Goal: Check status: Check status

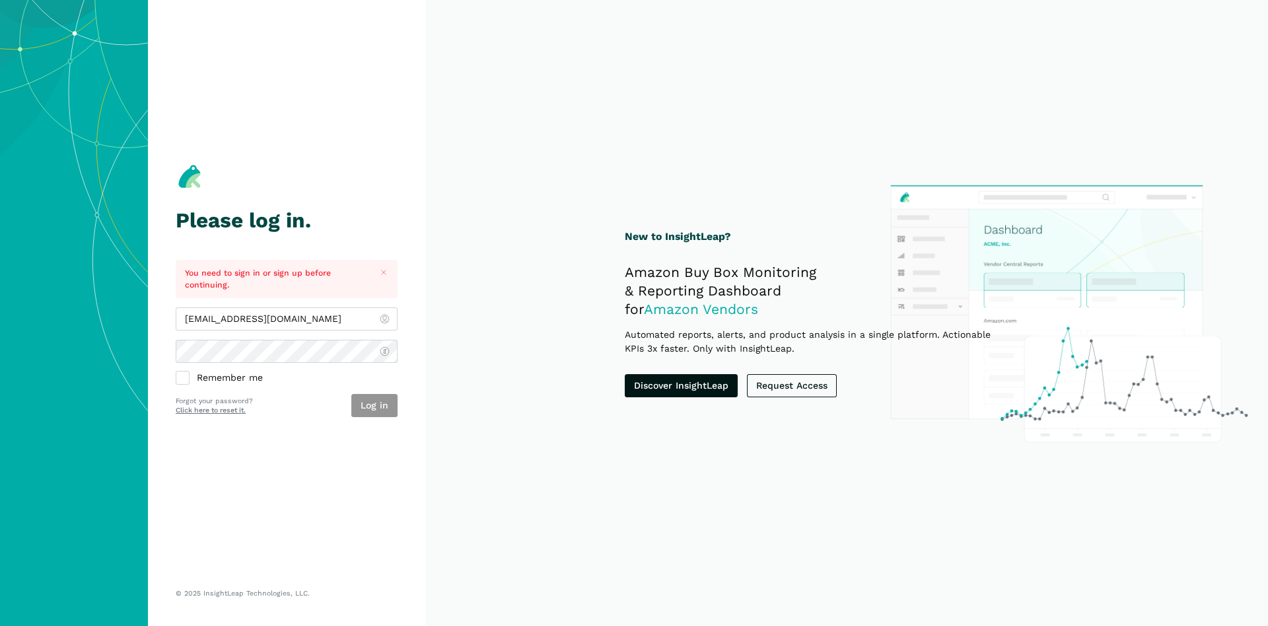
type input "[EMAIL_ADDRESS][DOMAIN_NAME]"
click at [363, 398] on button "Log in" at bounding box center [374, 405] width 46 height 23
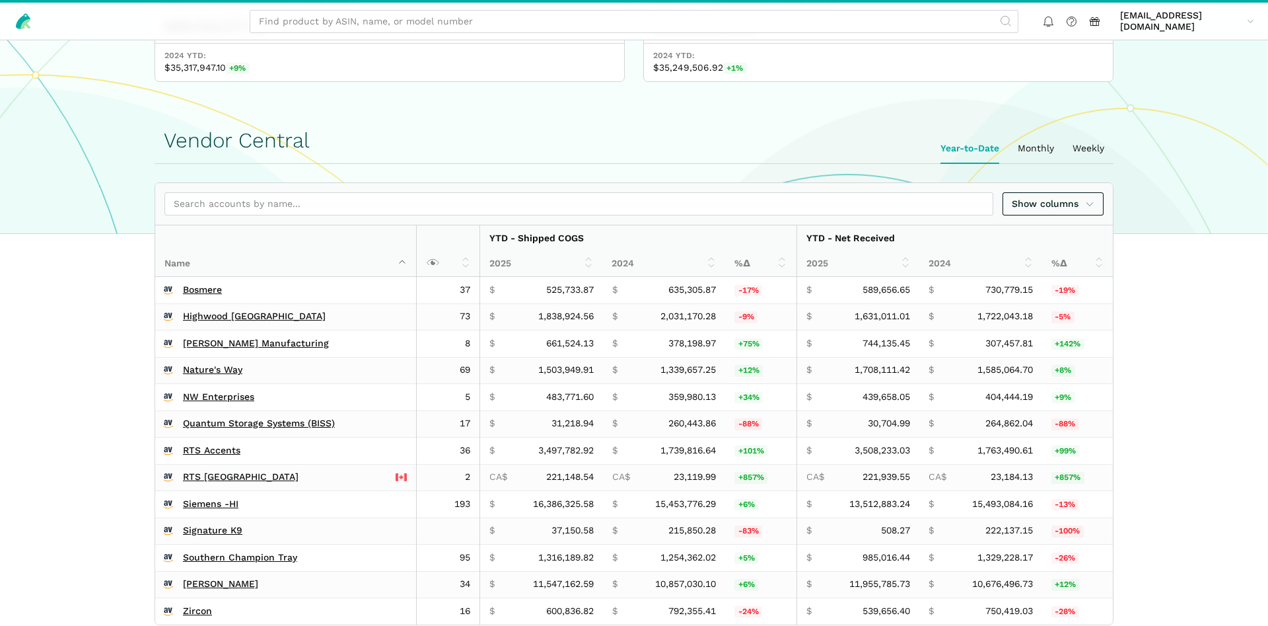
scroll to position [539, 0]
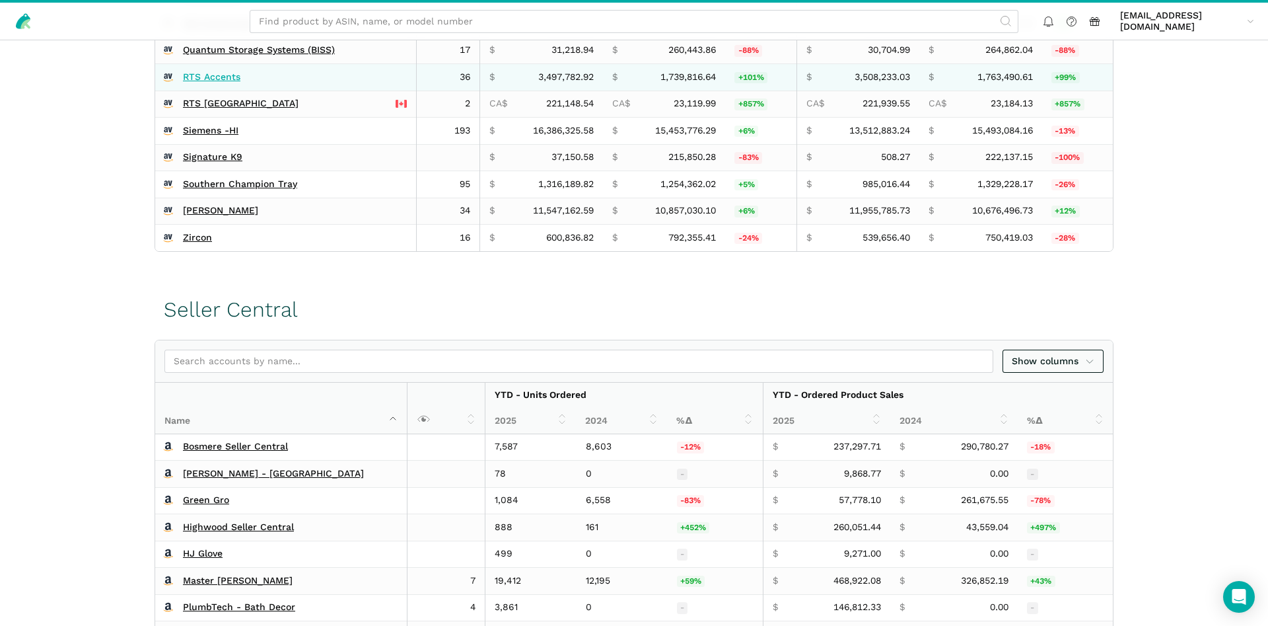
click at [201, 82] on link "RTS Accents" at bounding box center [211, 77] width 57 height 12
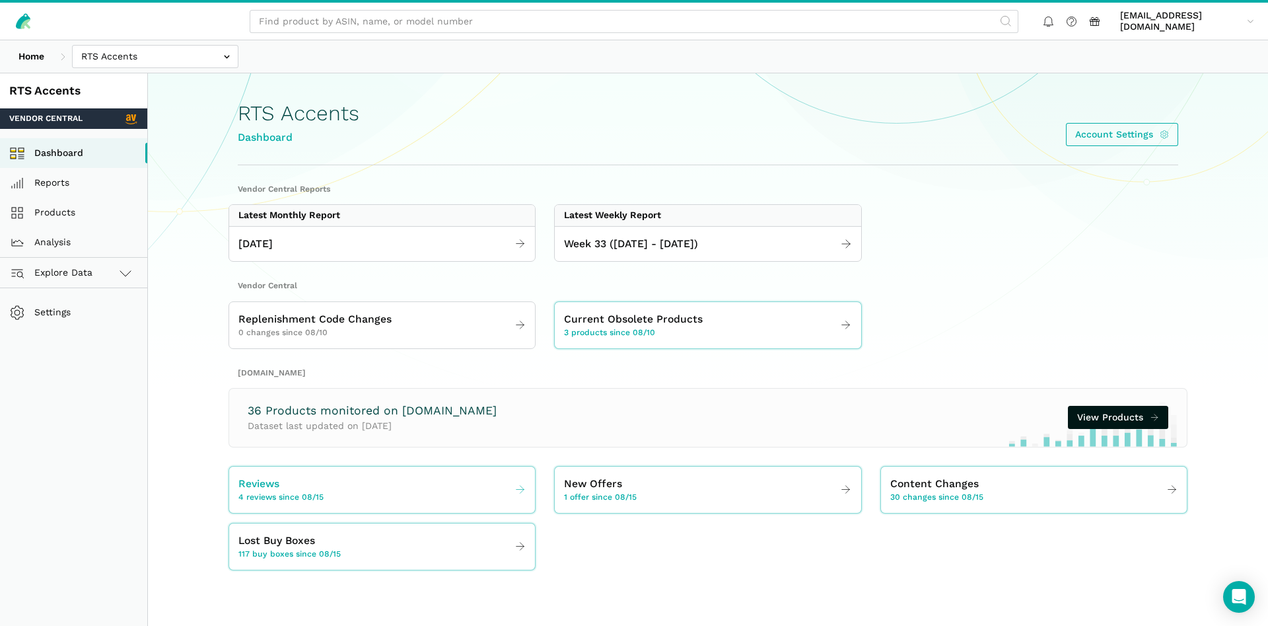
click at [335, 501] on link "Reviews 4 reviews since 08/15" at bounding box center [382, 489] width 306 height 37
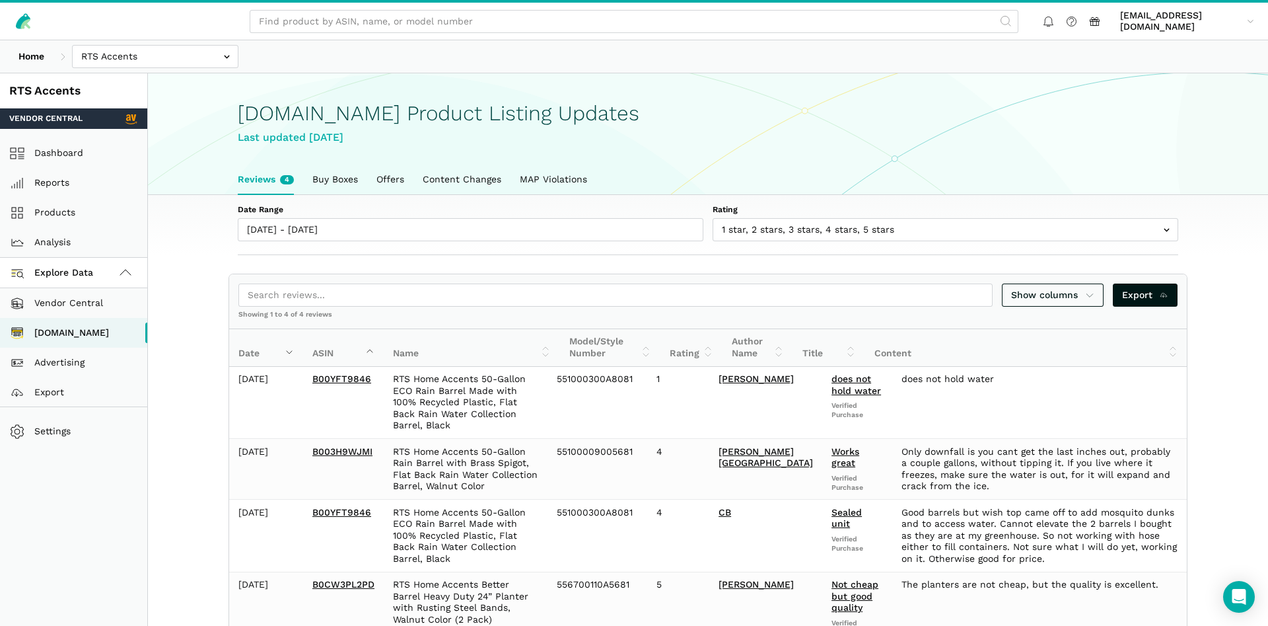
click at [57, 92] on div "RTS Accents" at bounding box center [73, 91] width 129 height 17
click at [45, 57] on link "Home" at bounding box center [31, 56] width 44 height 23
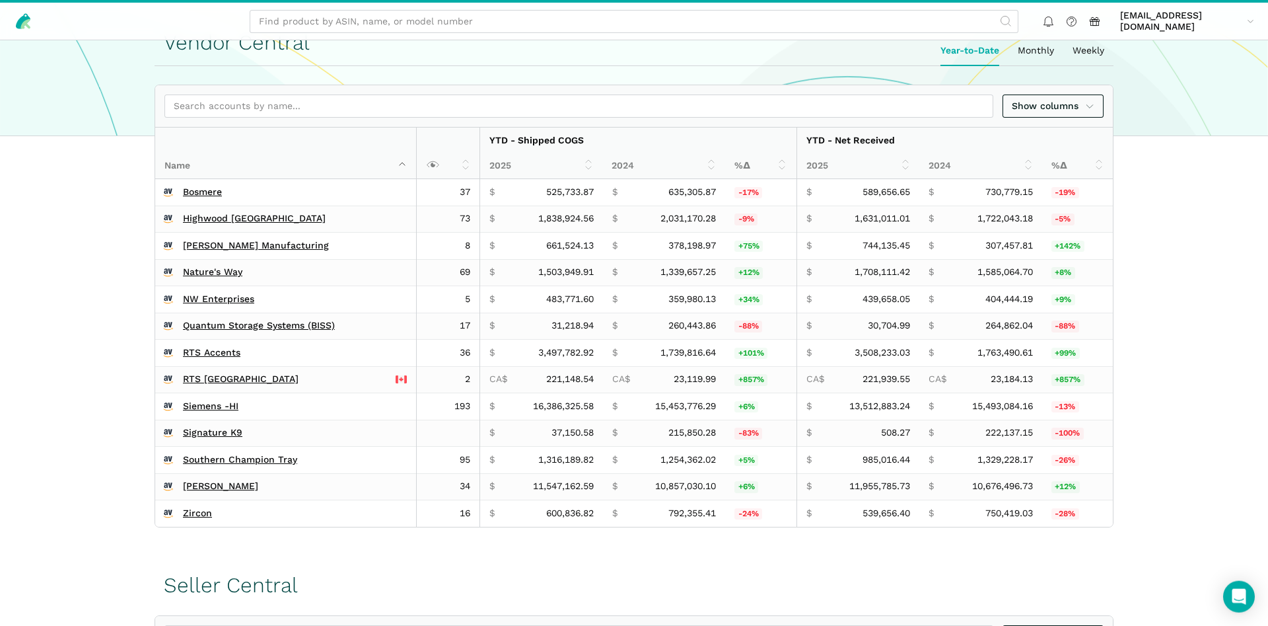
scroll to position [270, 0]
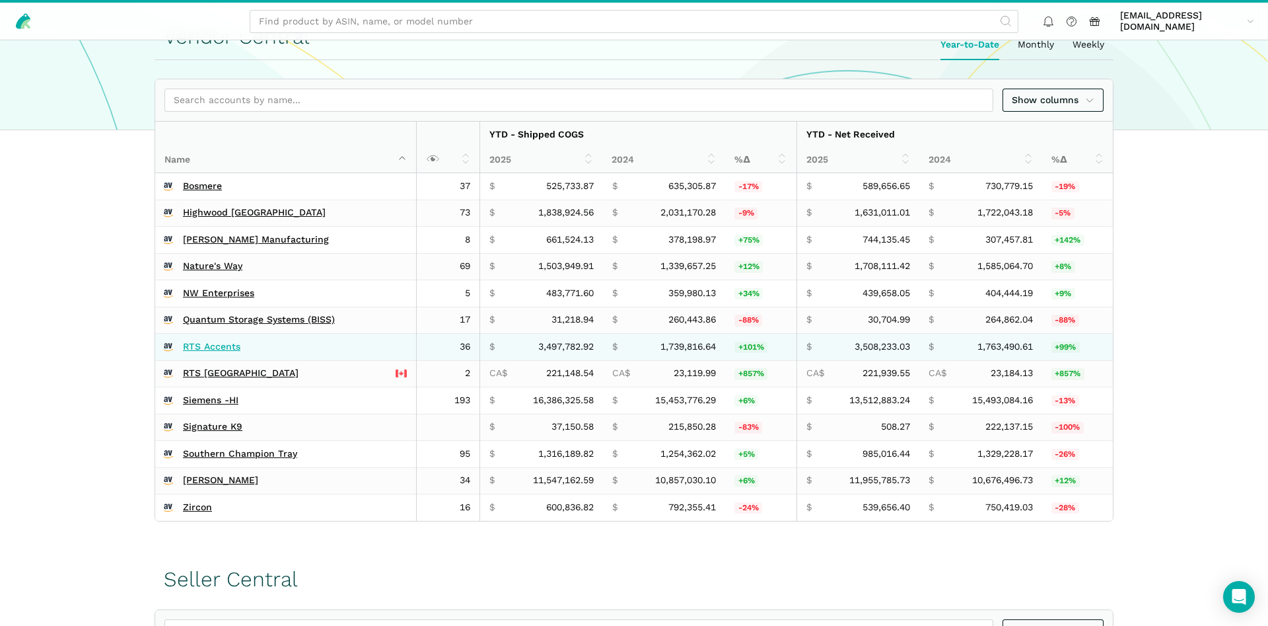
click at [203, 344] on link "RTS Accents" at bounding box center [211, 347] width 57 height 12
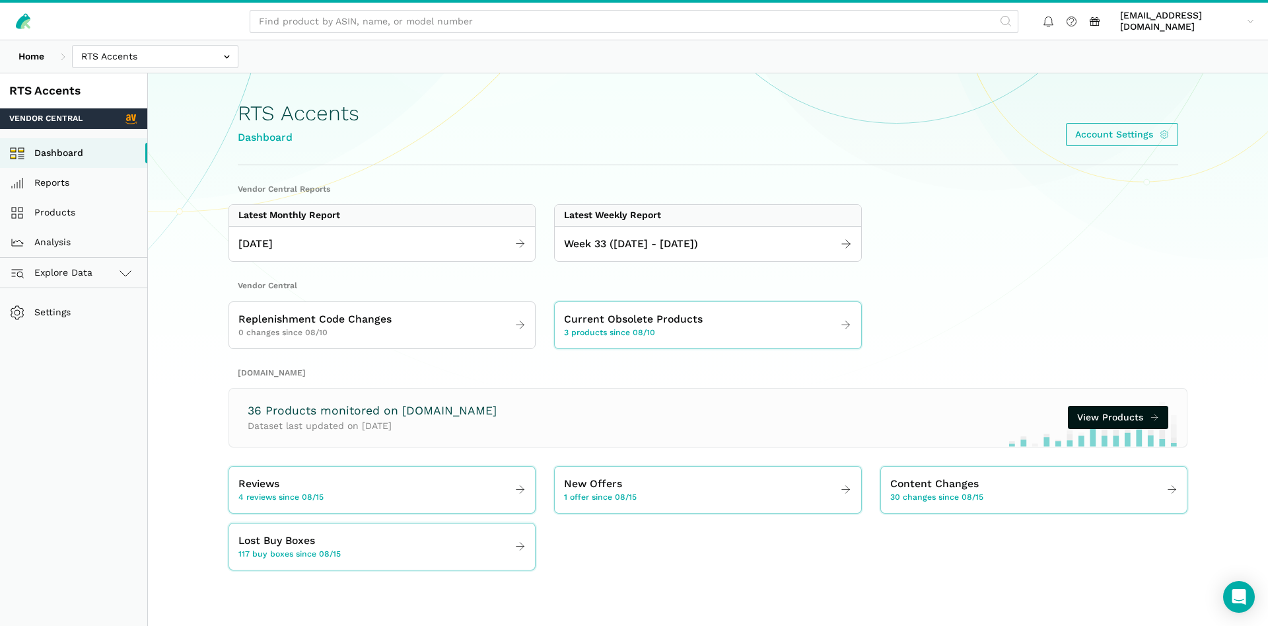
click at [362, 423] on p "Dataset last updated on 08/21/2025" at bounding box center [372, 426] width 249 height 14
click at [1097, 417] on span "View Products" at bounding box center [1110, 417] width 66 height 14
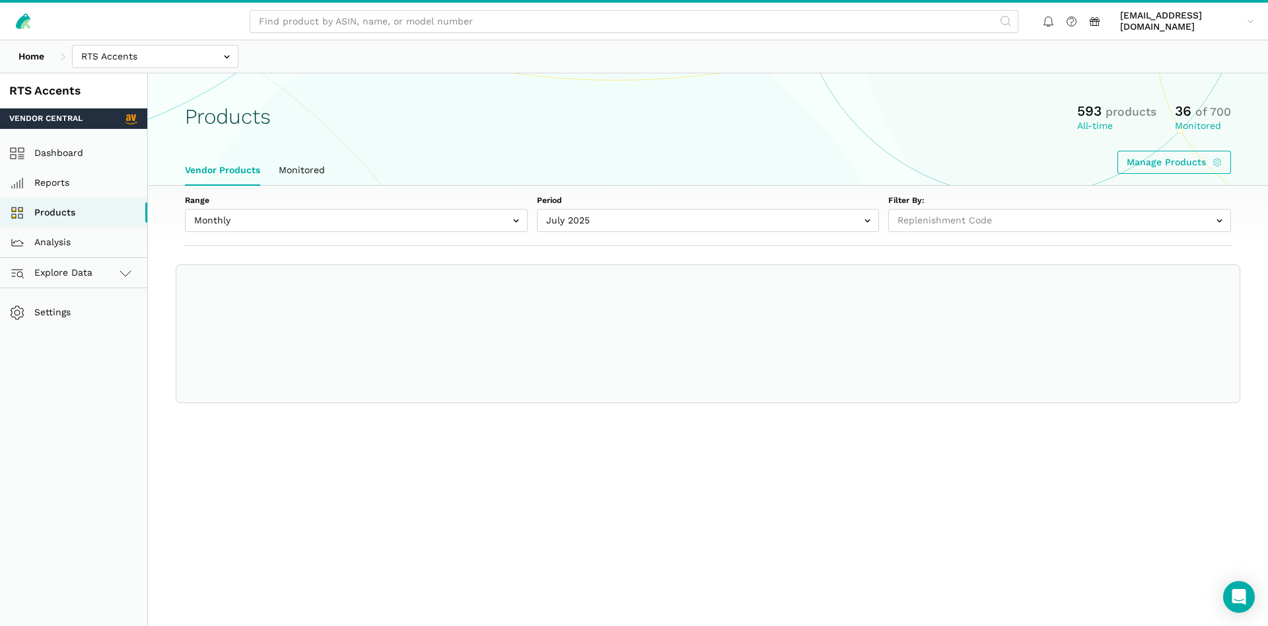
select select
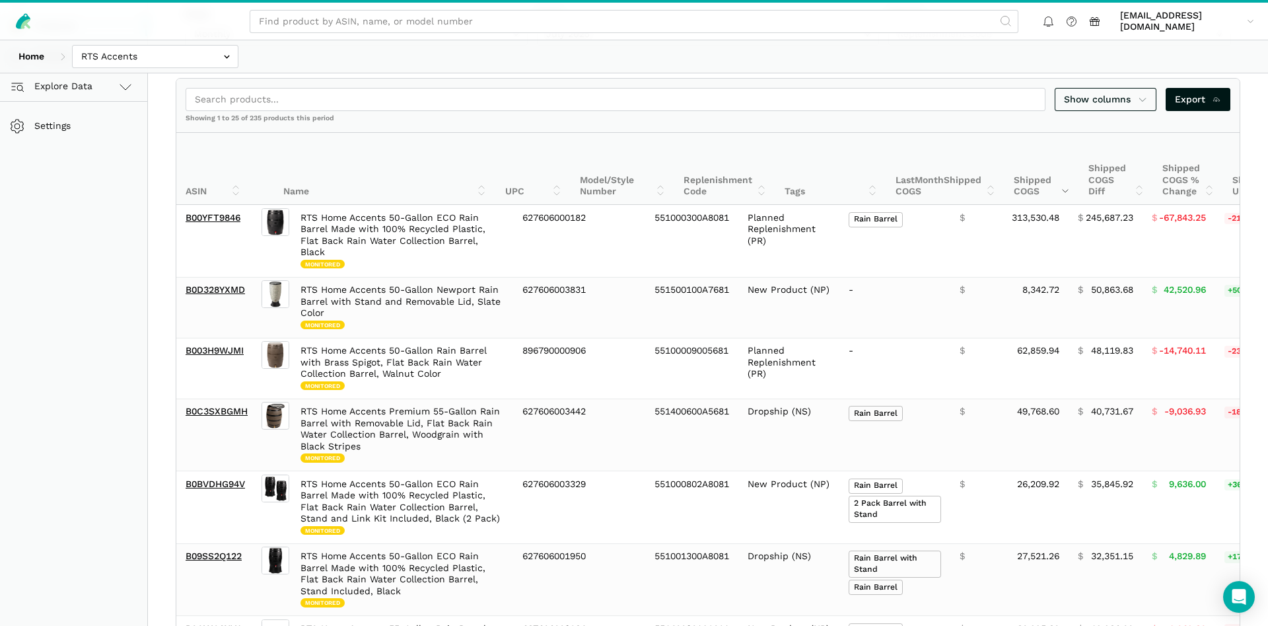
scroll to position [84, 0]
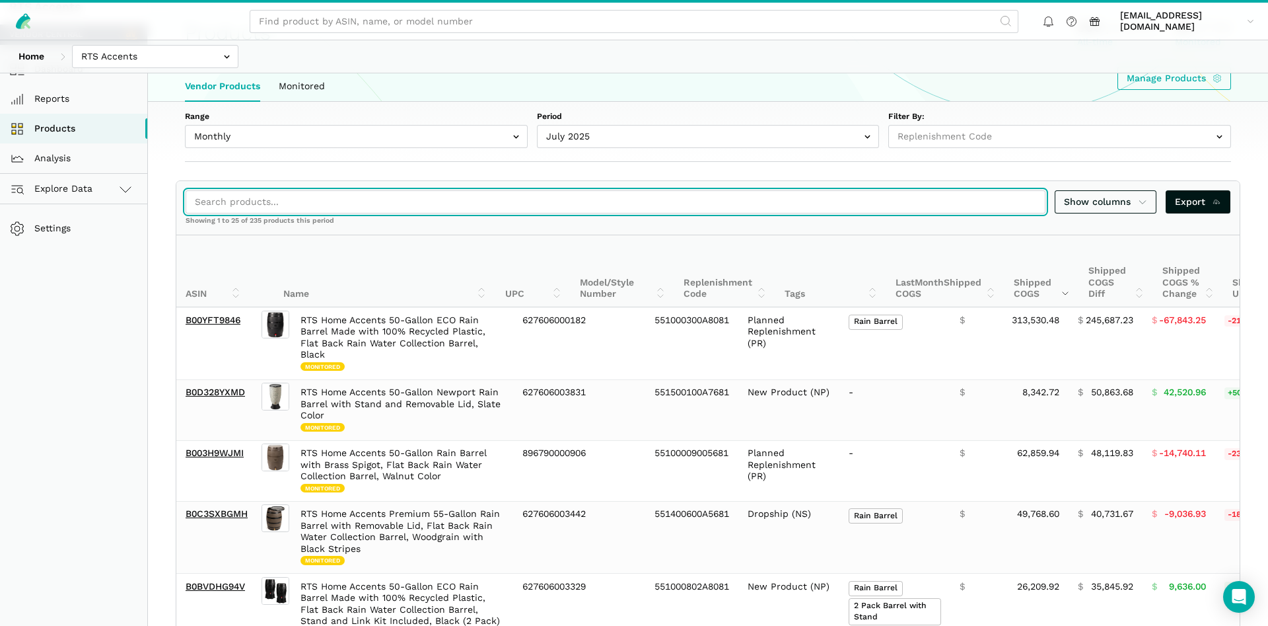
click at [263, 200] on input "search" at bounding box center [616, 201] width 860 height 23
paste input "B0F55NTJGH"
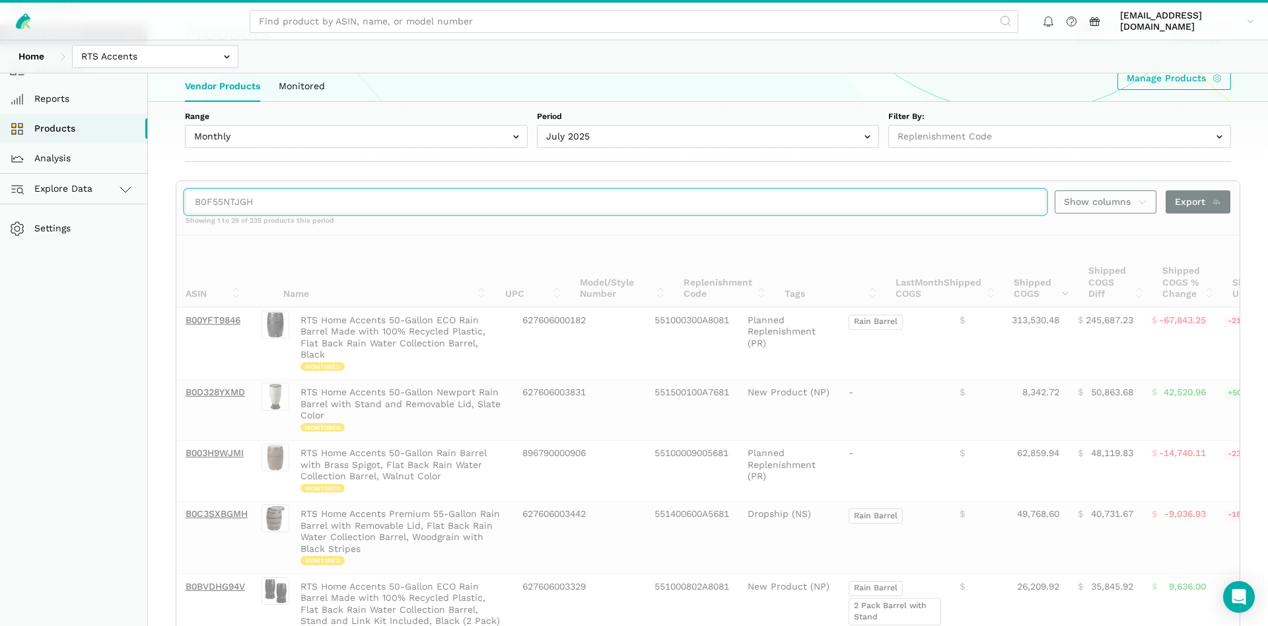
scroll to position [73, 0]
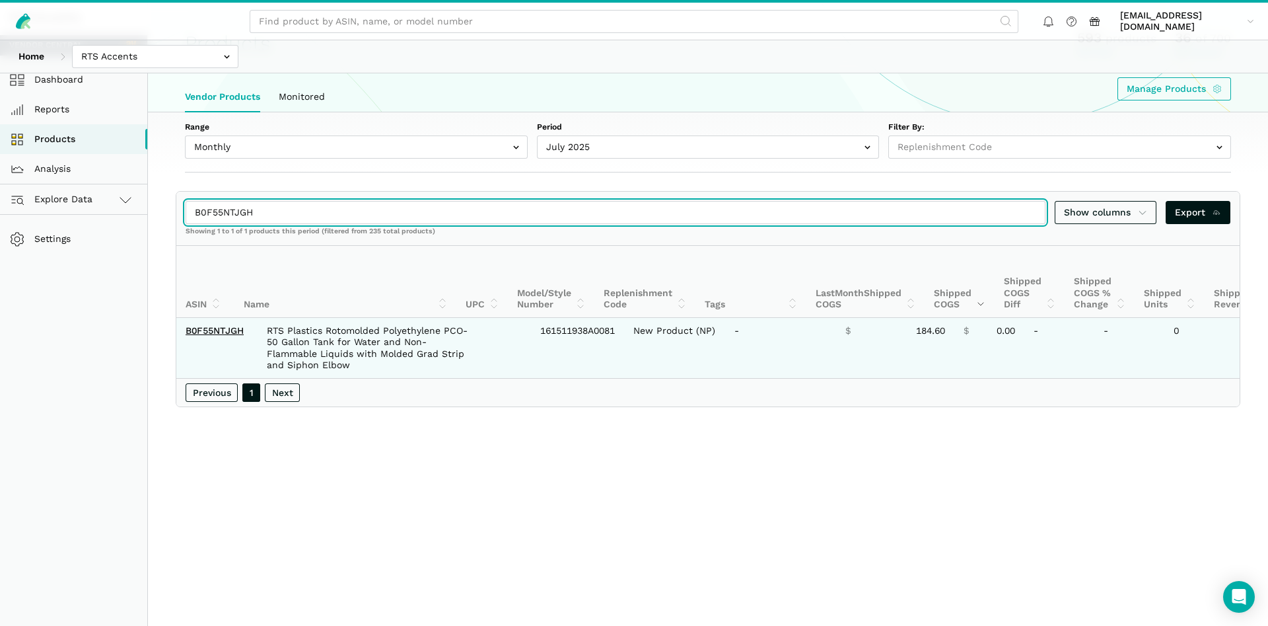
type input "B0F55NTJGH"
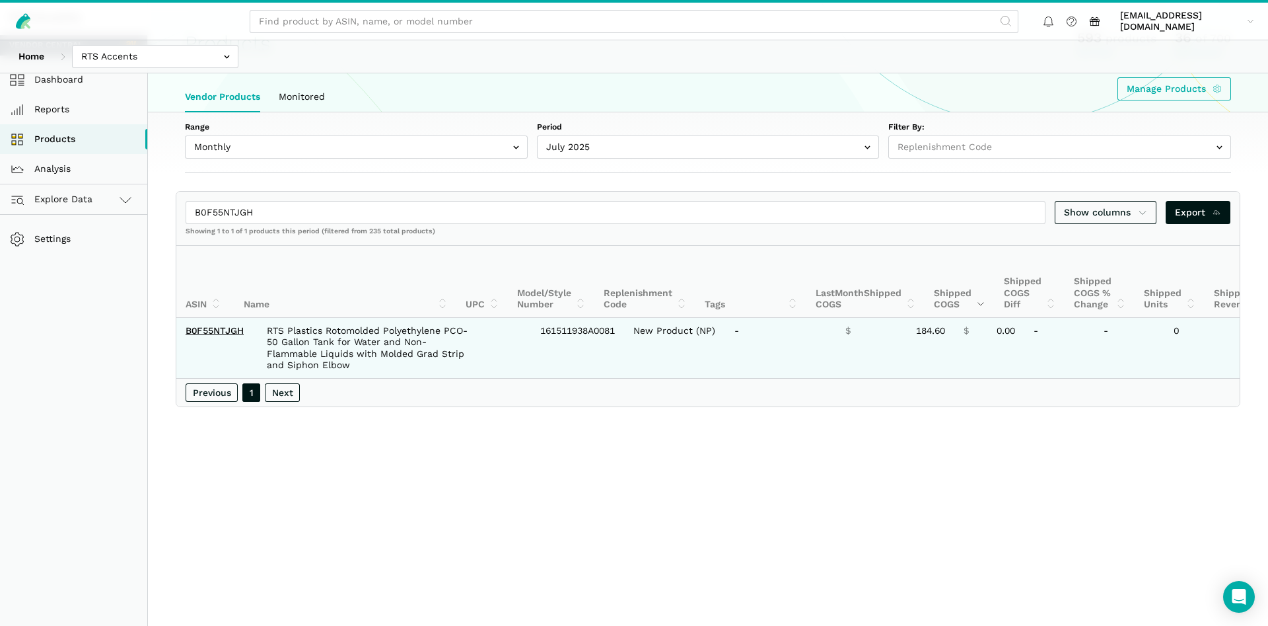
click at [219, 338] on td "B0F55NTJGH" at bounding box center [214, 348] width 77 height 60
click at [219, 334] on link "B0F55NTJGH" at bounding box center [215, 330] width 58 height 11
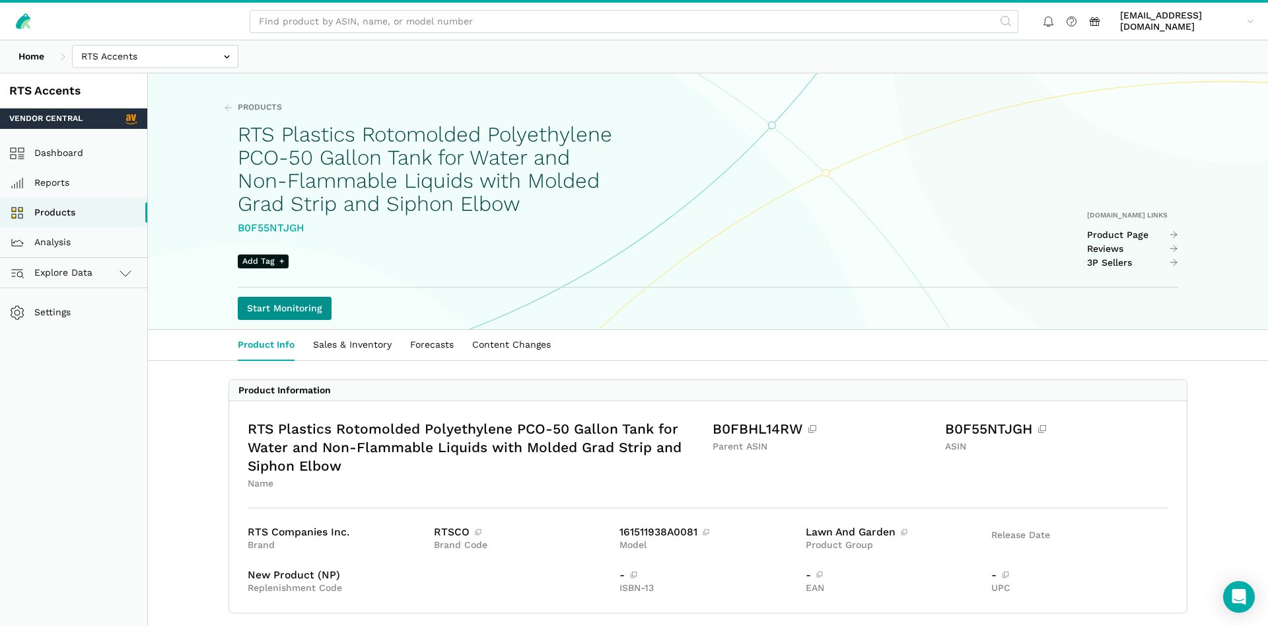
click at [283, 311] on link "Start Monitoring" at bounding box center [285, 308] width 94 height 23
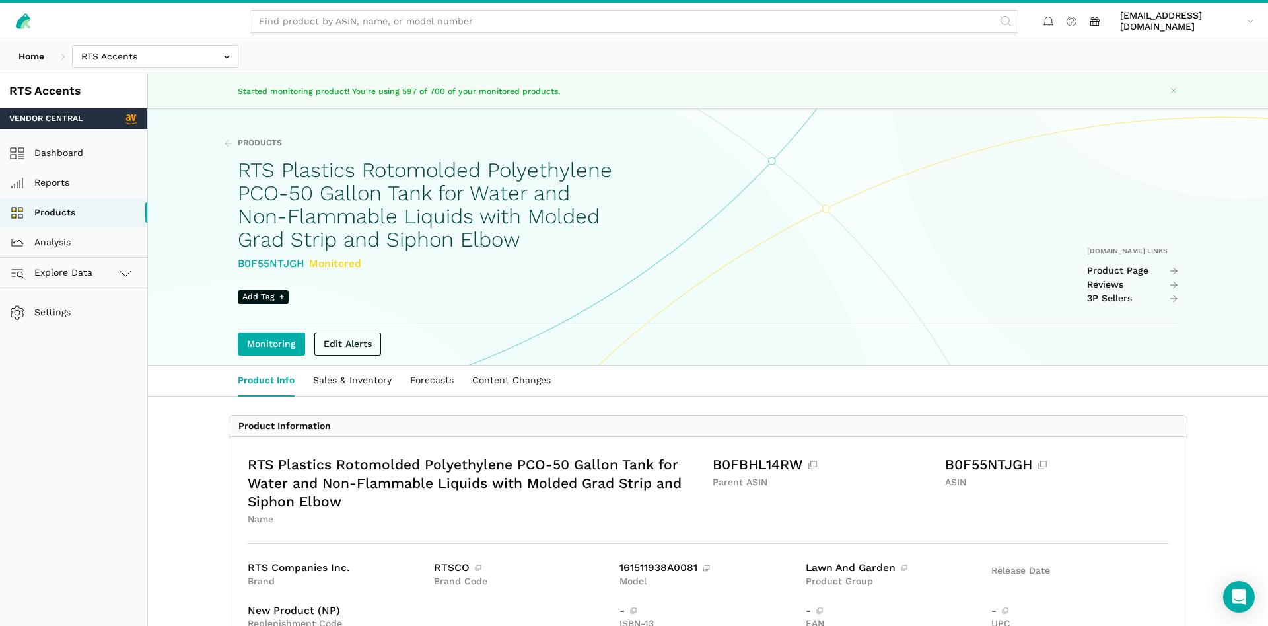
click at [44, 89] on div "RTS Accents" at bounding box center [73, 91] width 129 height 17
click at [47, 206] on link "Products" at bounding box center [73, 213] width 147 height 30
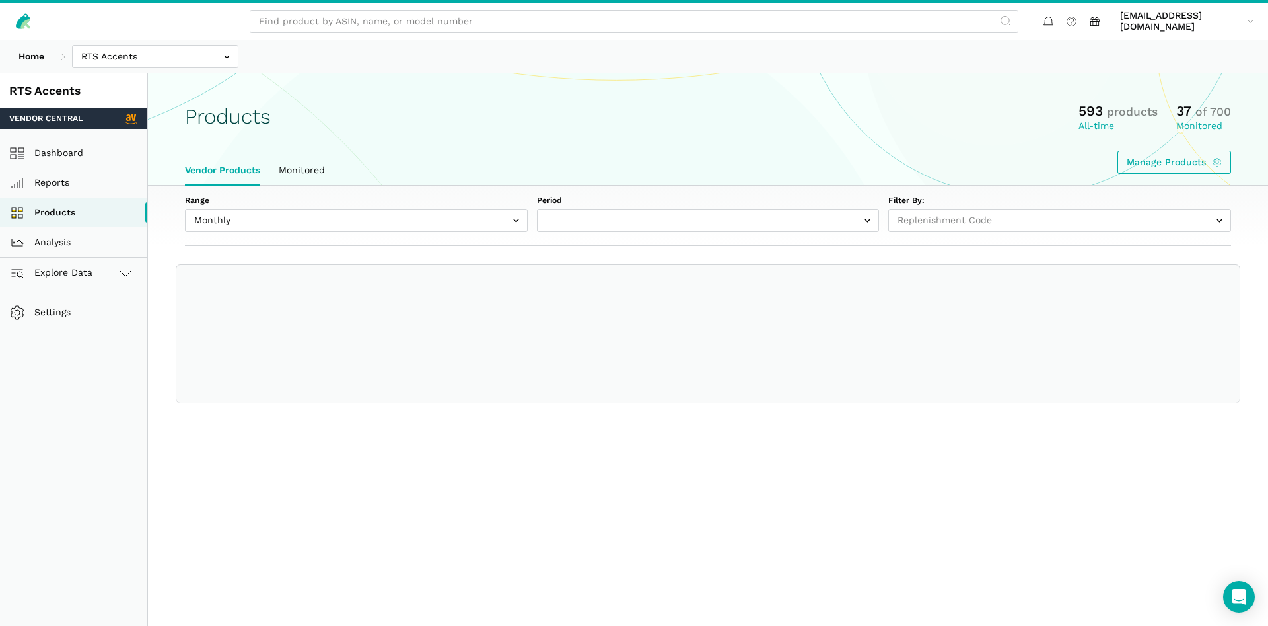
select select
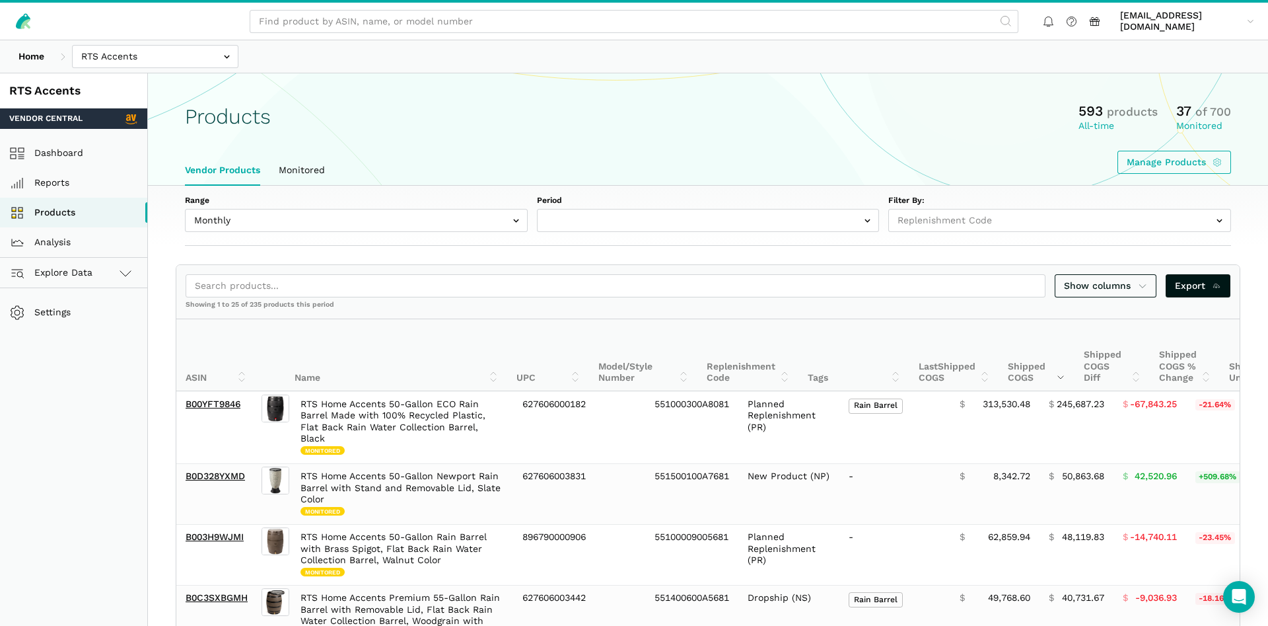
select select "Monthly|2025-07-01"
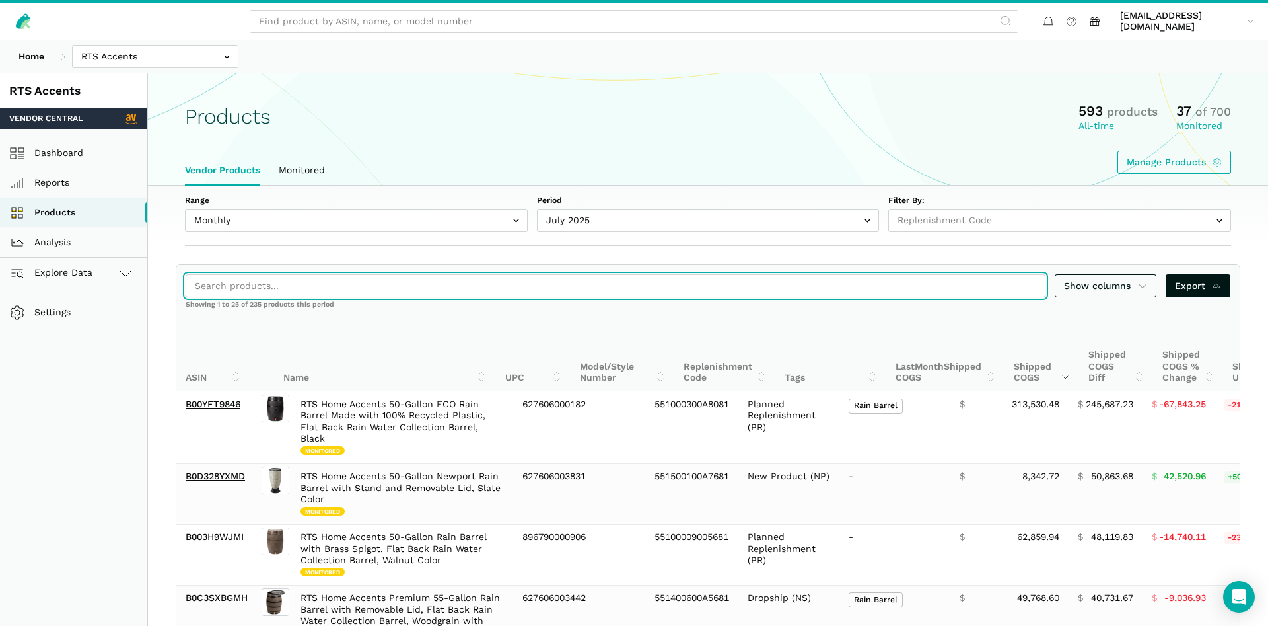
click at [272, 286] on input "search" at bounding box center [616, 285] width 860 height 23
paste input "B0F55C59DD"
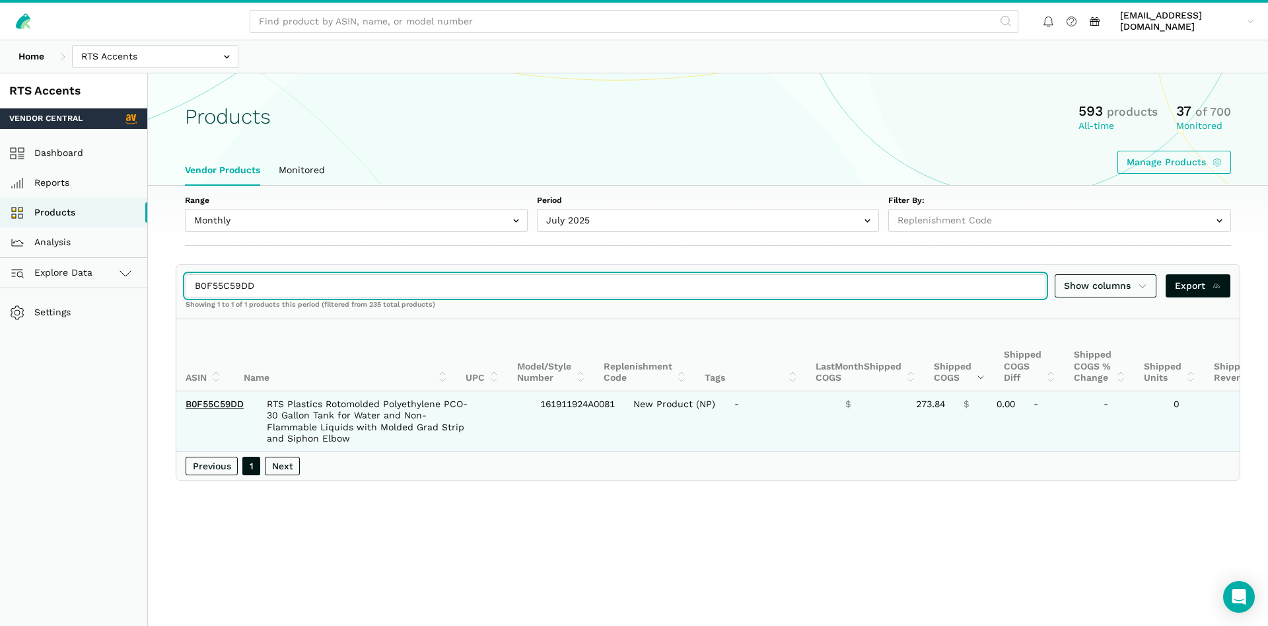
type input "B0F55C59DD"
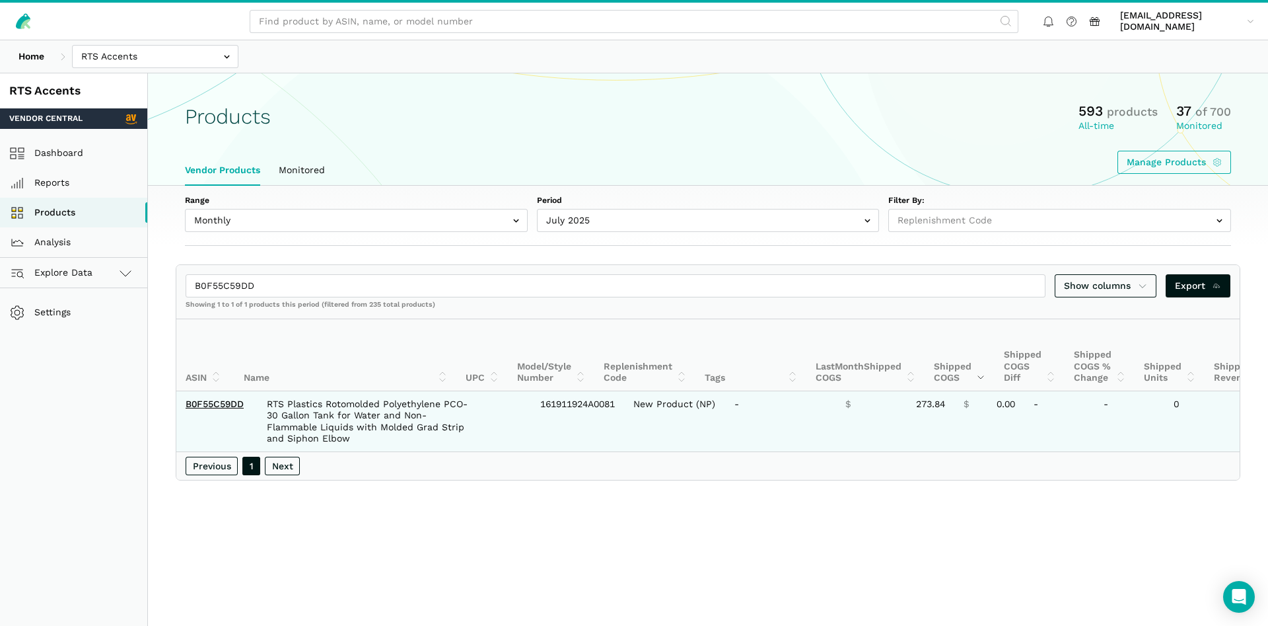
click at [225, 397] on td "B0F55C59DD" at bounding box center [214, 421] width 77 height 60
click at [225, 398] on td "B0F55C59DD" at bounding box center [214, 421] width 77 height 60
click at [225, 403] on link "B0F55C59DD" at bounding box center [215, 403] width 58 height 11
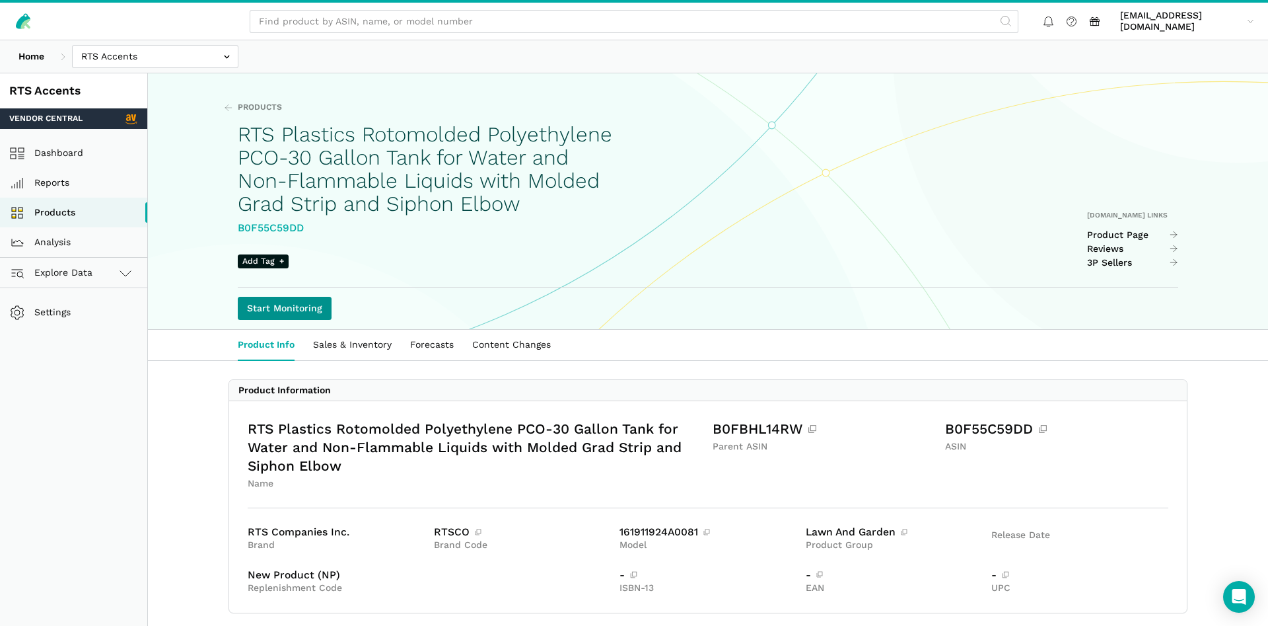
click at [303, 310] on link "Start Monitoring" at bounding box center [285, 308] width 94 height 23
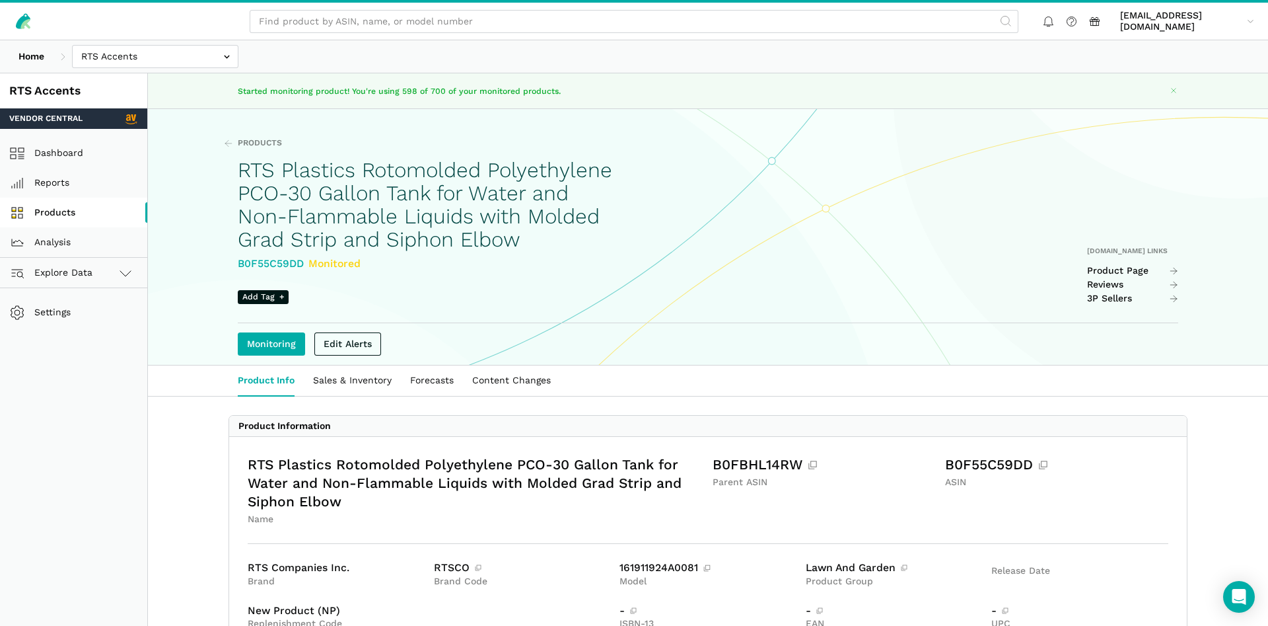
click at [42, 213] on link "Products" at bounding box center [73, 213] width 147 height 30
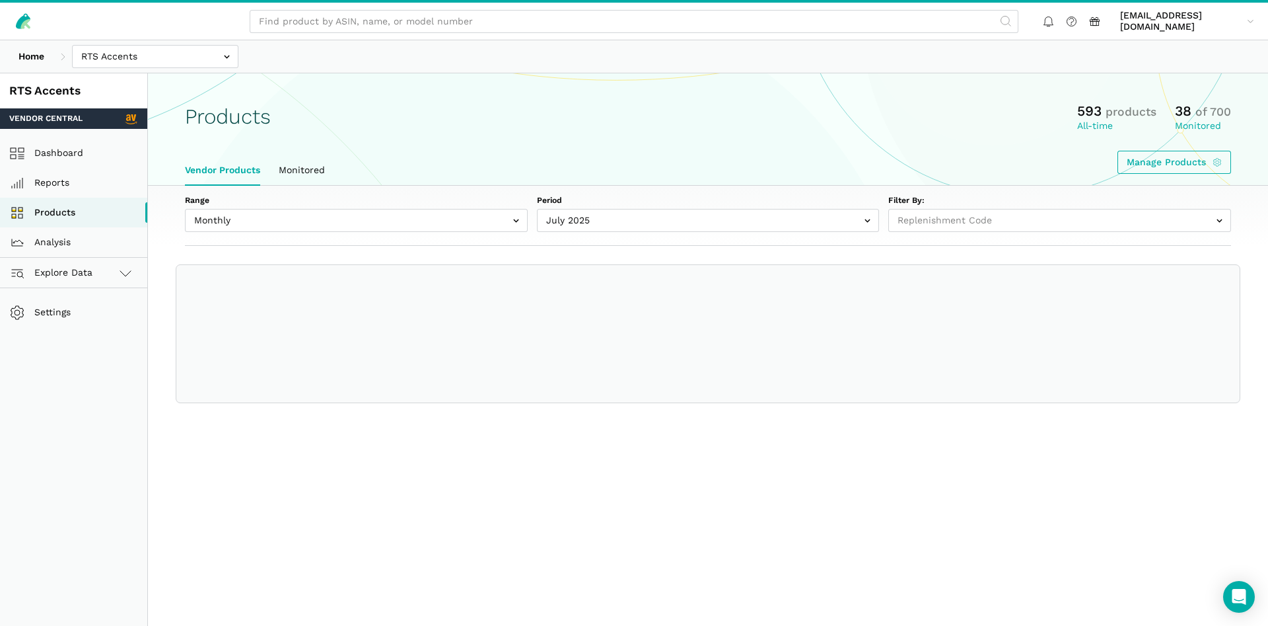
select select
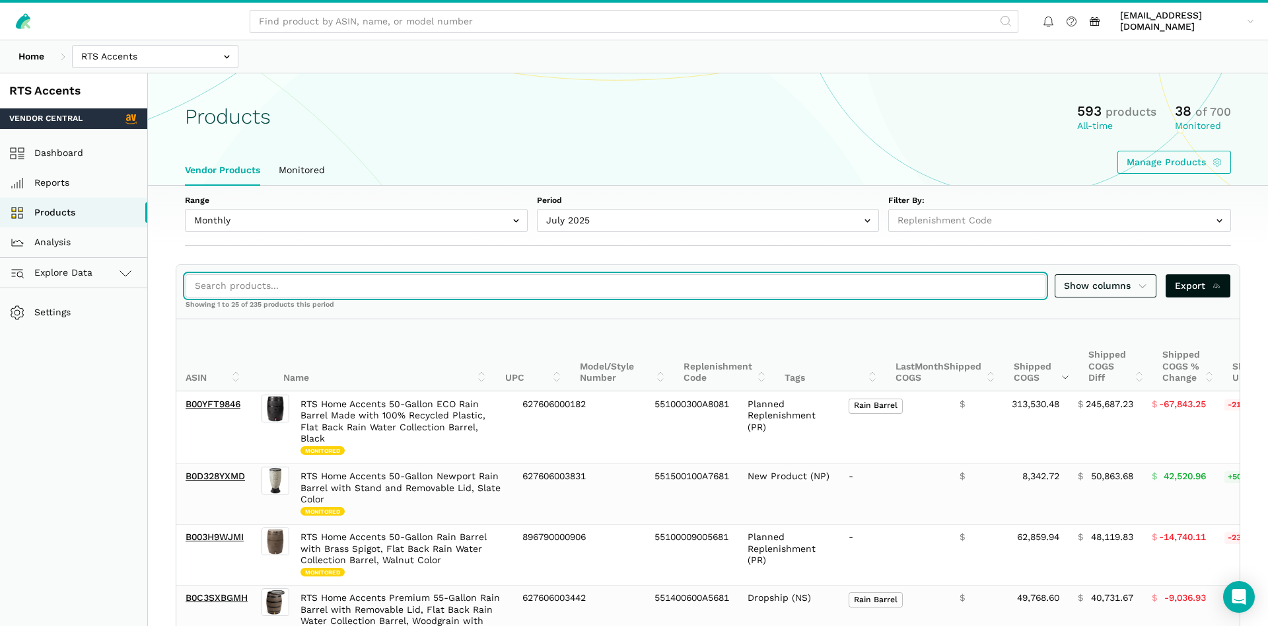
click at [236, 279] on input "search" at bounding box center [616, 285] width 860 height 23
paste input "B0F558P15S"
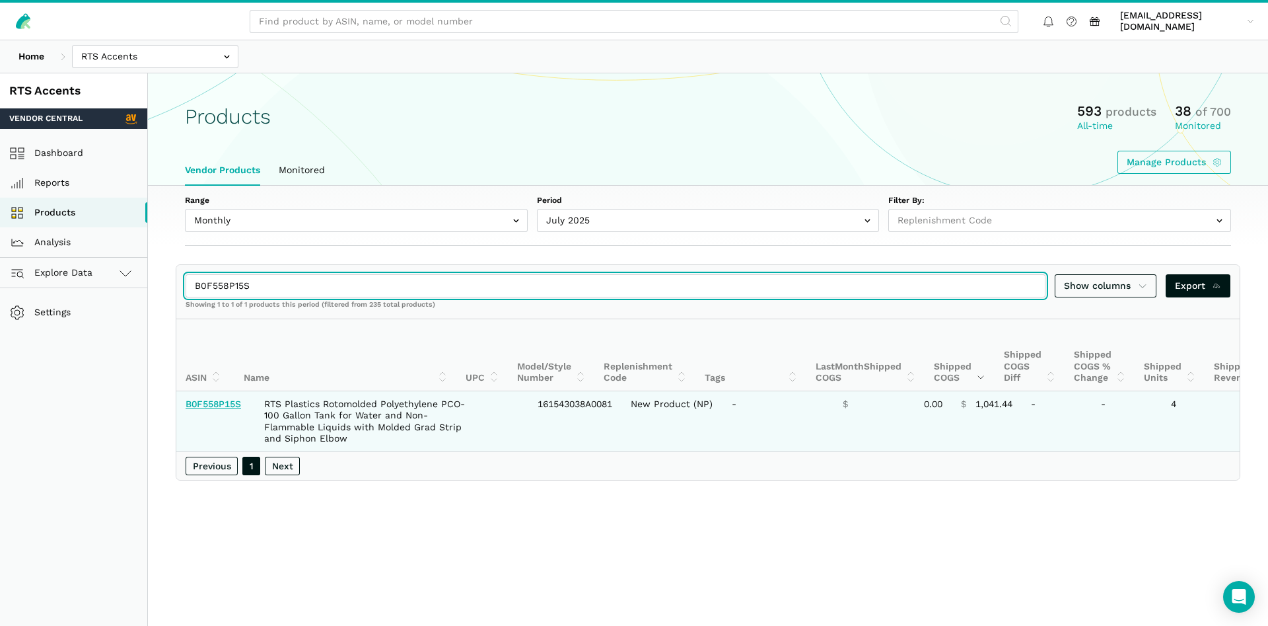
type input "B0F558P15S"
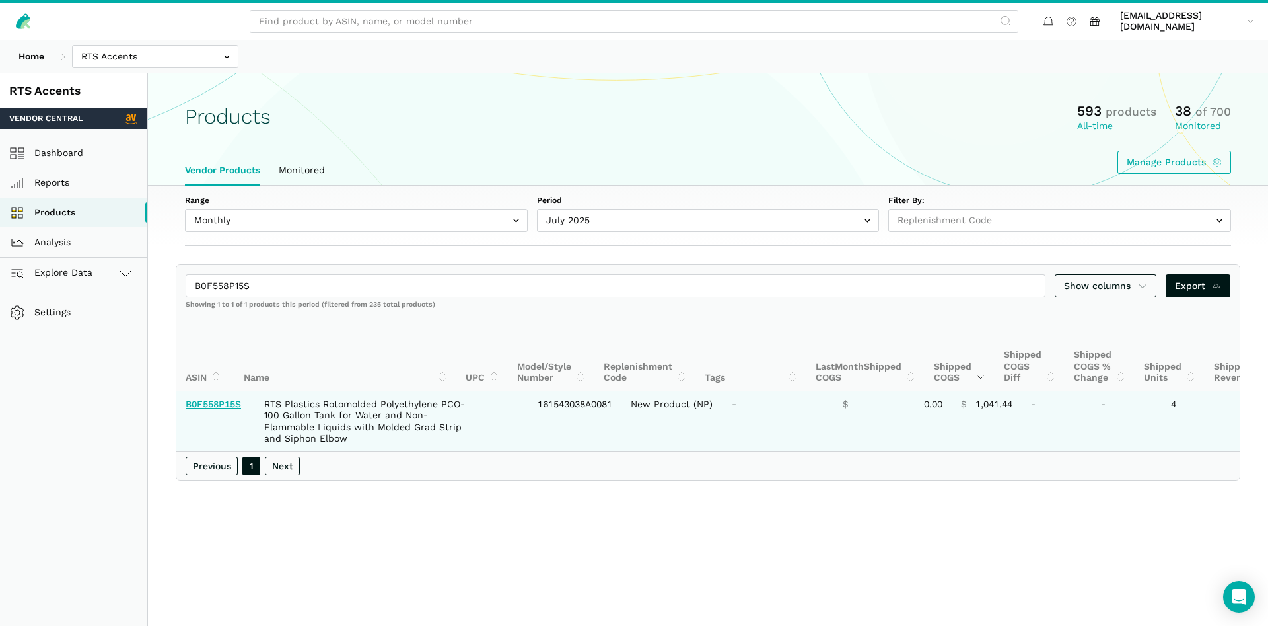
click at [198, 404] on link "B0F558P15S" at bounding box center [213, 403] width 55 height 11
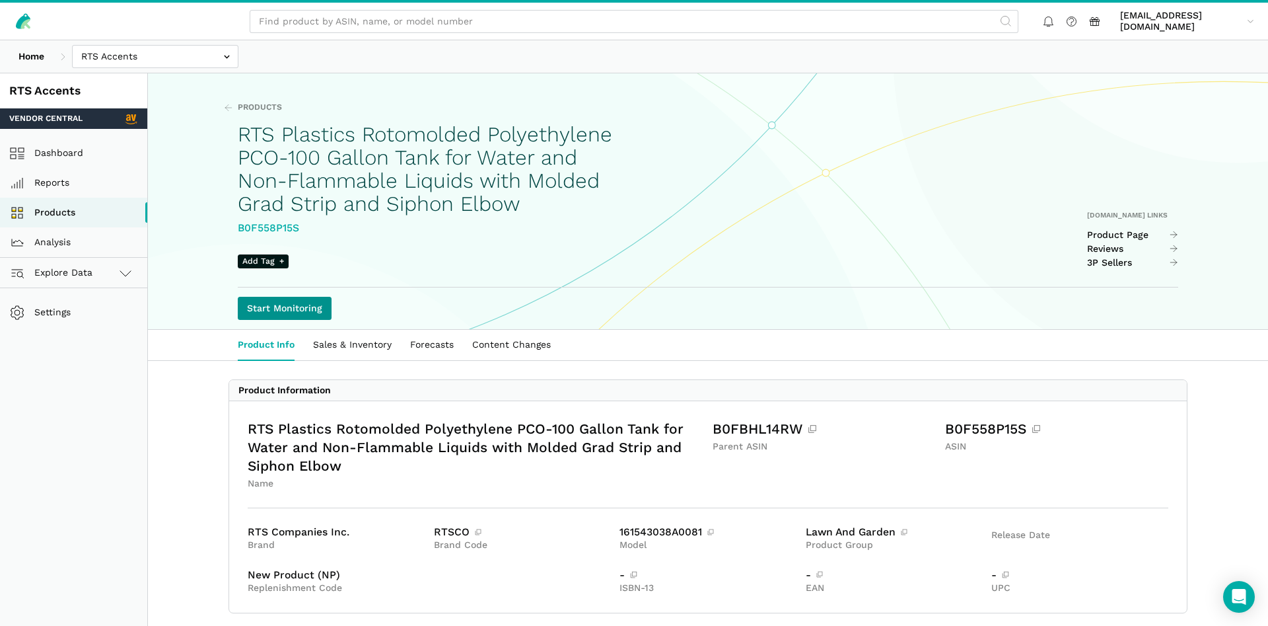
click at [305, 308] on link "Start Monitoring" at bounding box center [285, 308] width 94 height 23
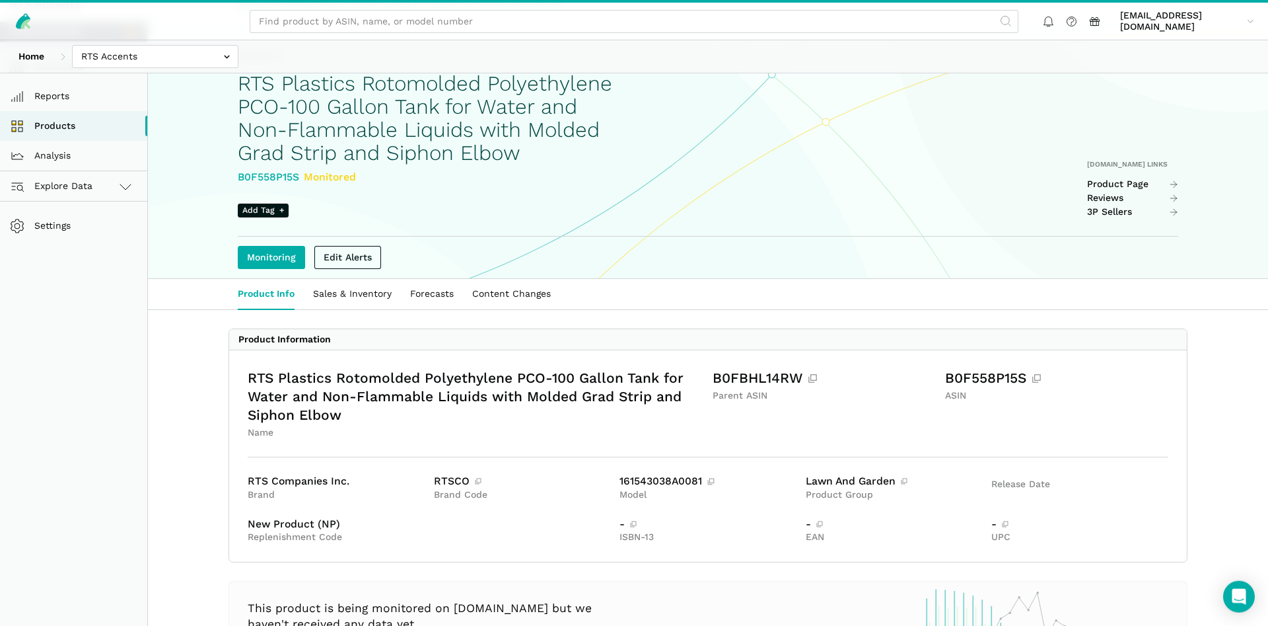
scroll to position [38, 0]
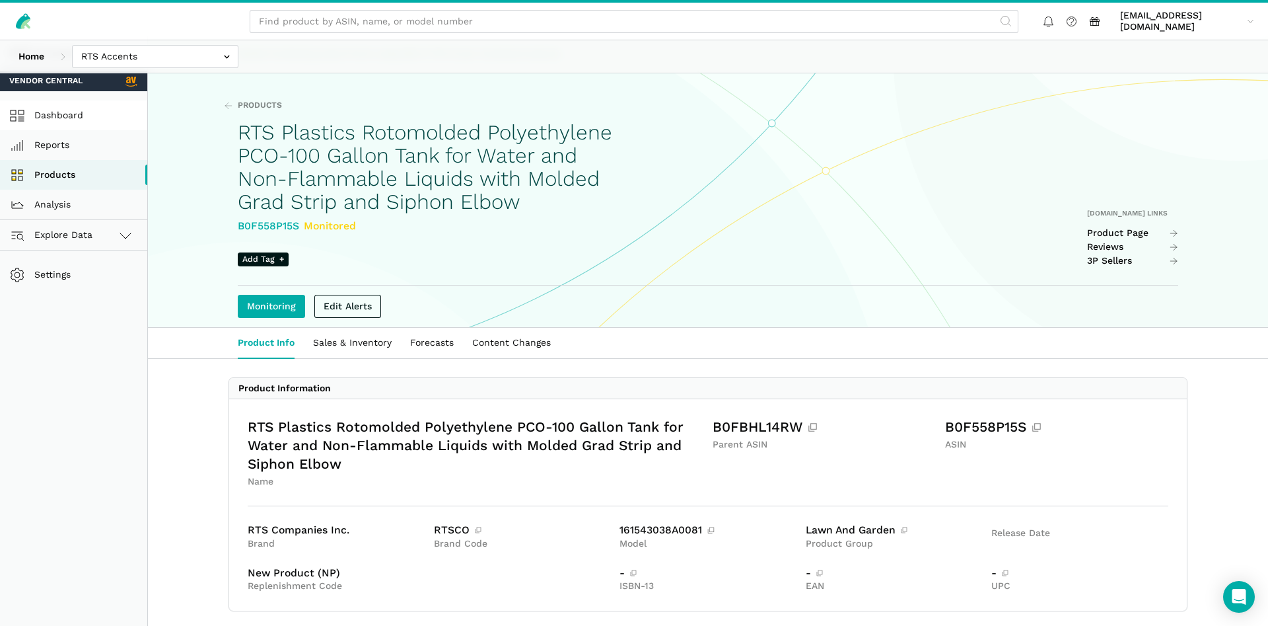
click at [76, 118] on link "Dashboard" at bounding box center [73, 115] width 147 height 30
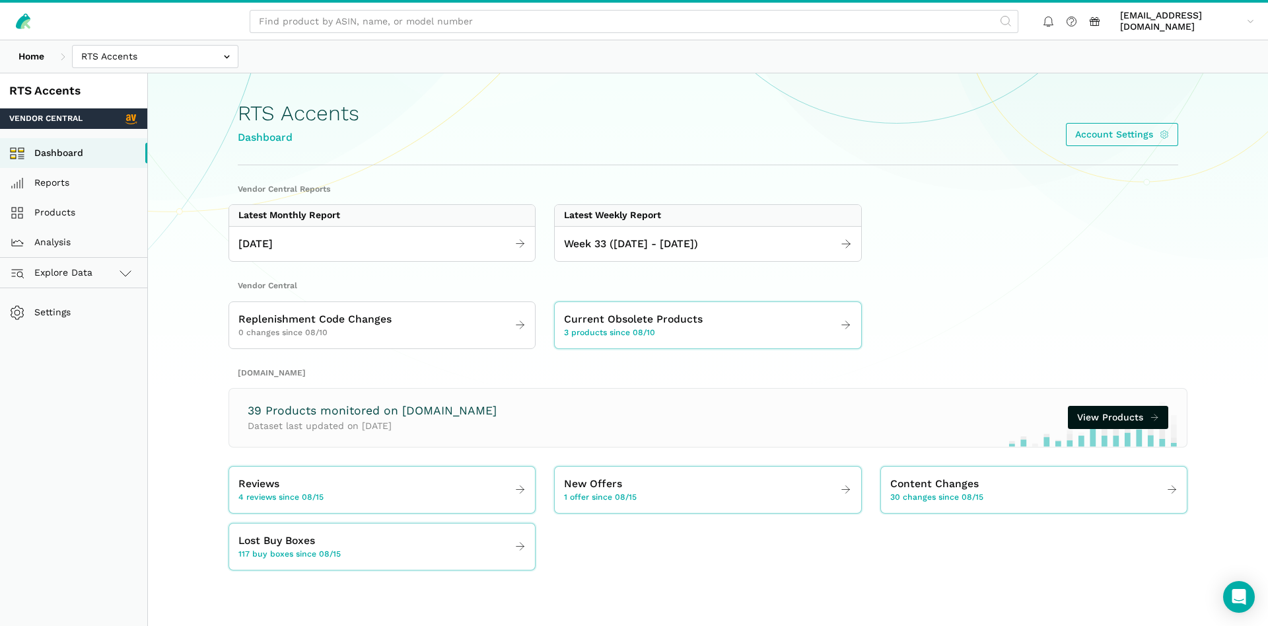
click at [316, 509] on div "Reviews 4 reviews since 08/15" at bounding box center [382, 489] width 306 height 46
click at [317, 493] on span "4 reviews since 08/15" at bounding box center [280, 497] width 85 height 12
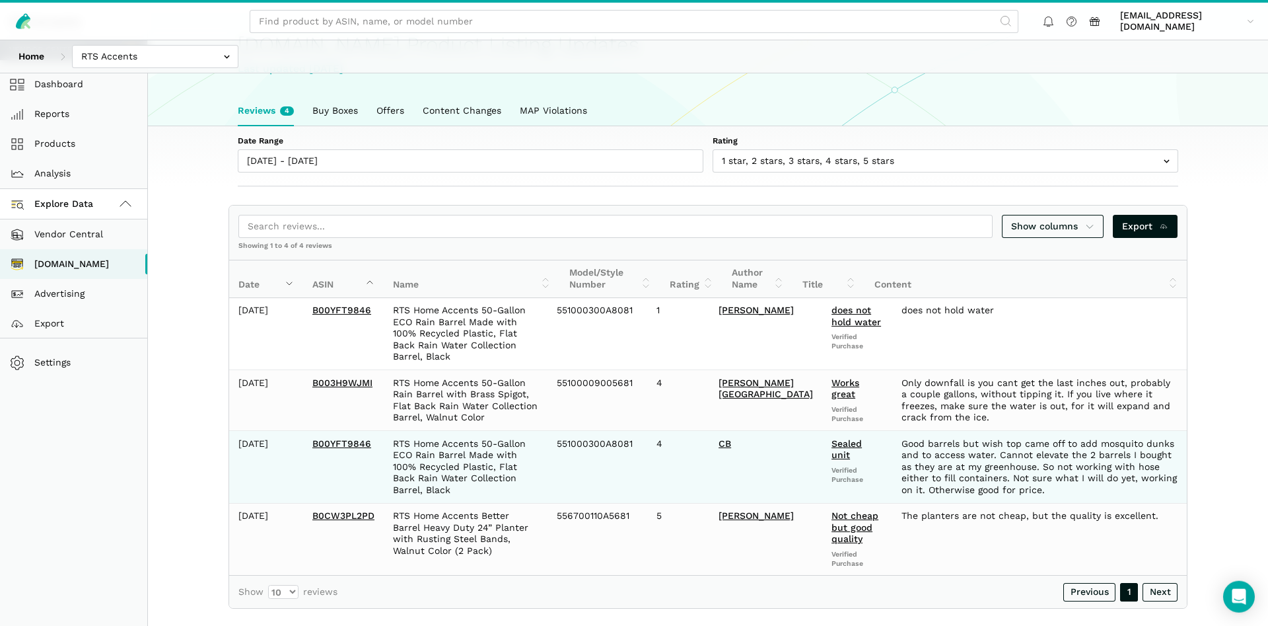
scroll to position [77, 0]
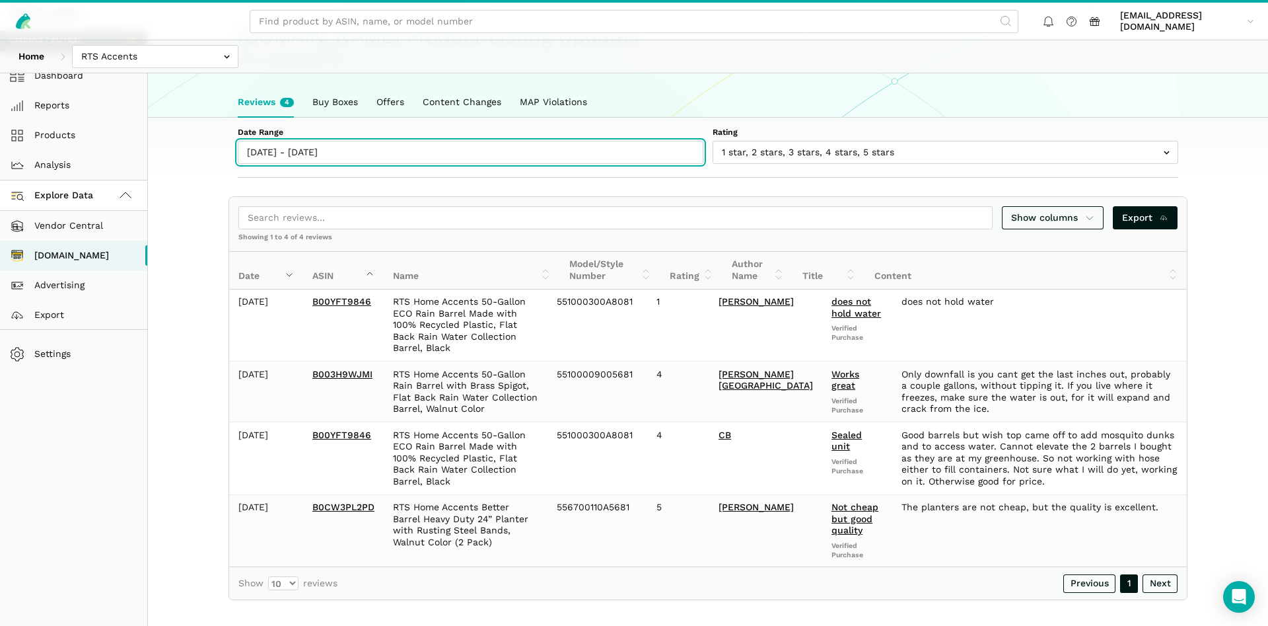
type input "08/15/2025"
type input "08/21/2025"
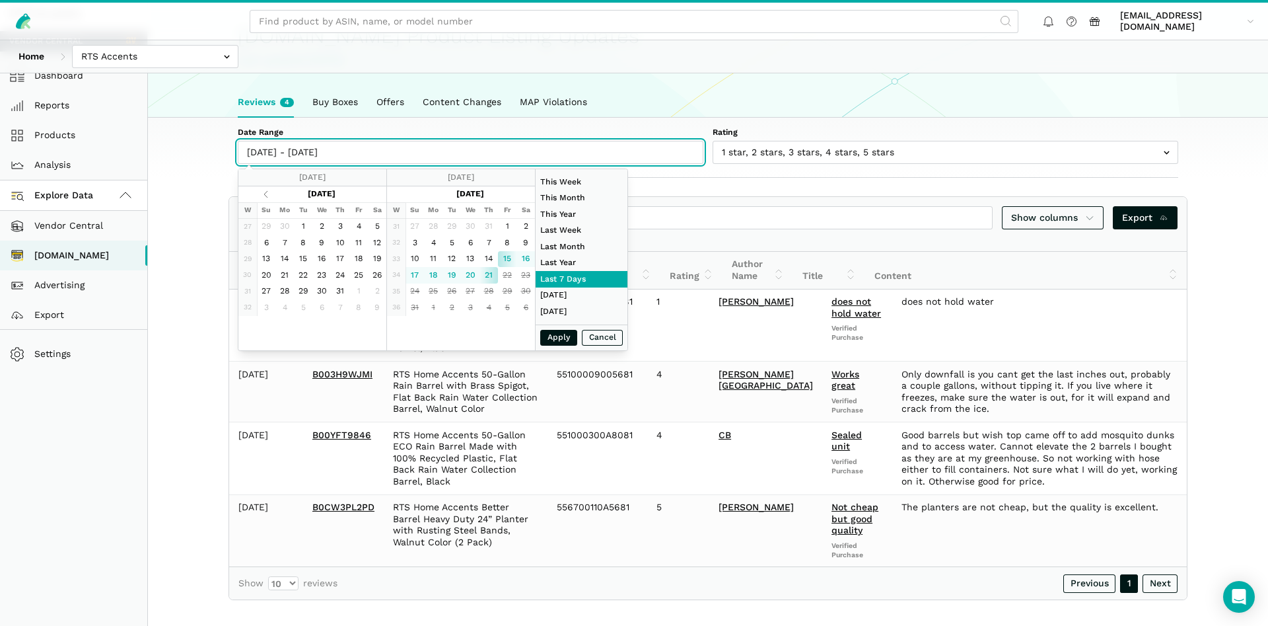
click at [369, 150] on input "08/15/2025 - 08/21/2025" at bounding box center [471, 152] width 466 height 23
type input "08/01/2025"
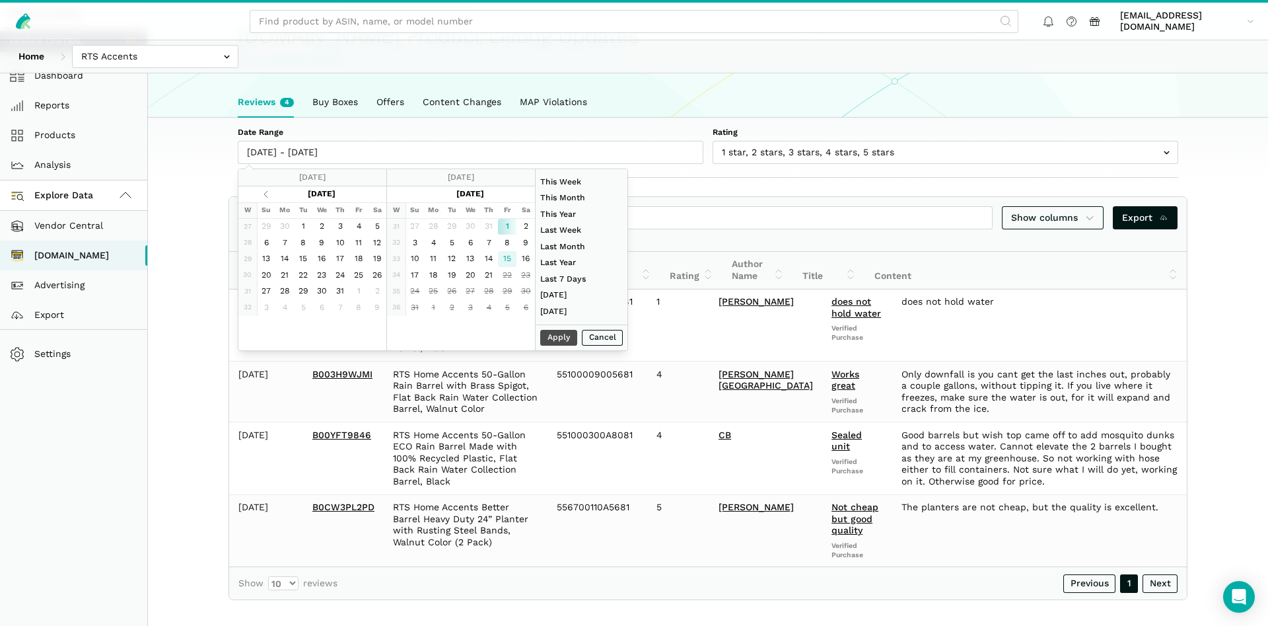
type input "08/15/2025"
type input "06/01/2025"
type input "06/30/2025"
click at [558, 337] on div "Apply Cancel" at bounding box center [582, 337] width 92 height 26
type input "01/01/2024"
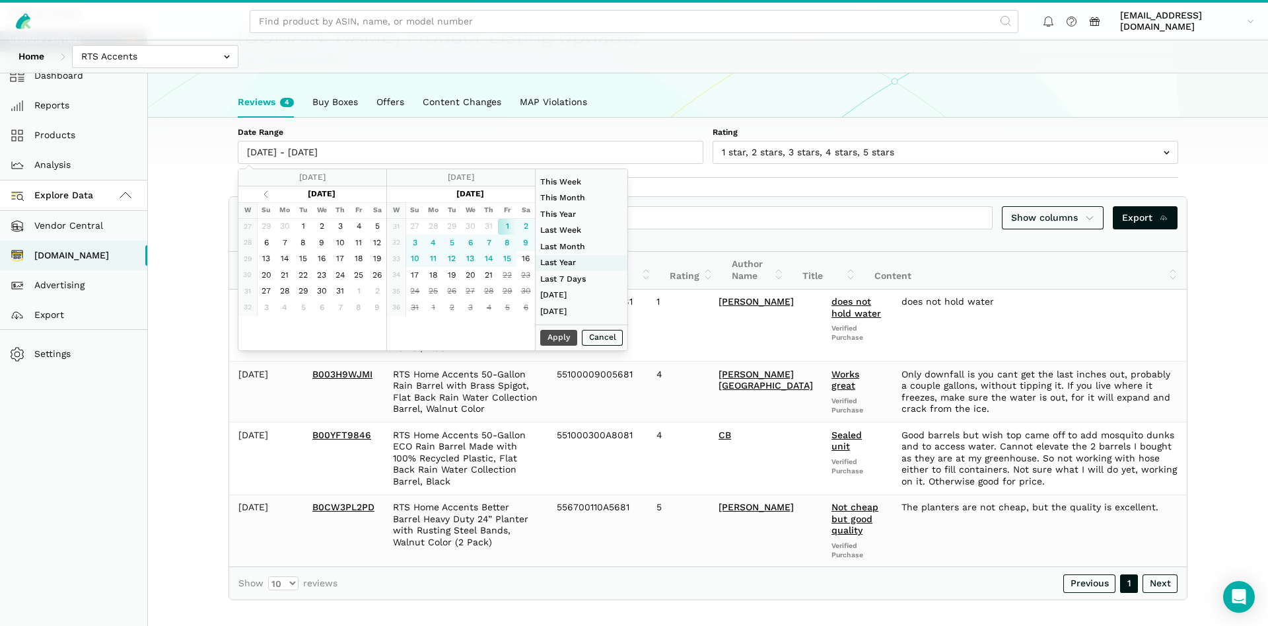
type input "12/31/2024"
type input "08/01/2025"
type input "08/21/2025"
type input "08/01/2025"
click at [550, 332] on button "Apply" at bounding box center [558, 338] width 37 height 17
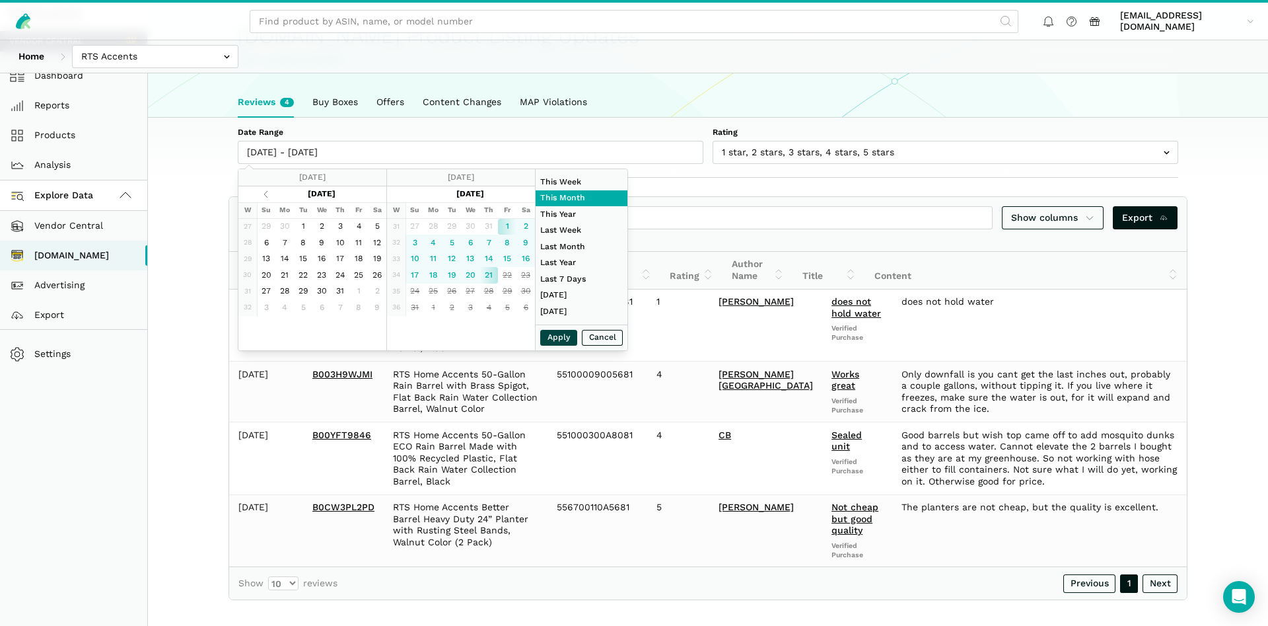
type input "08/01/2025 - 08/21/2025"
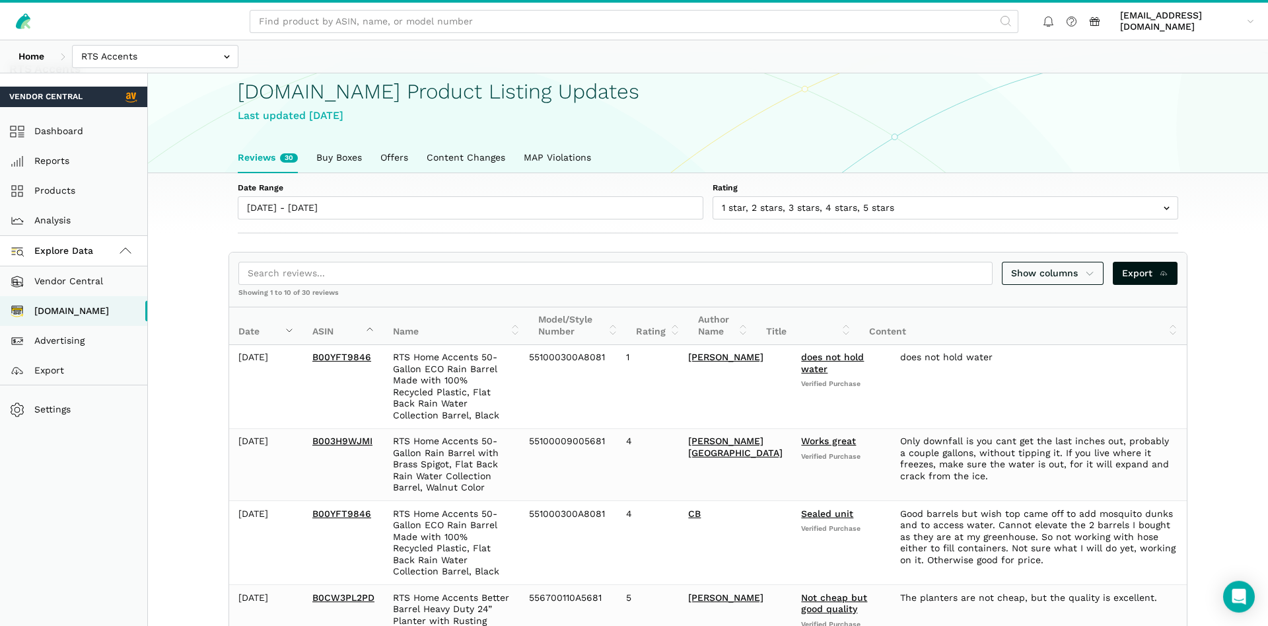
scroll to position [0, 0]
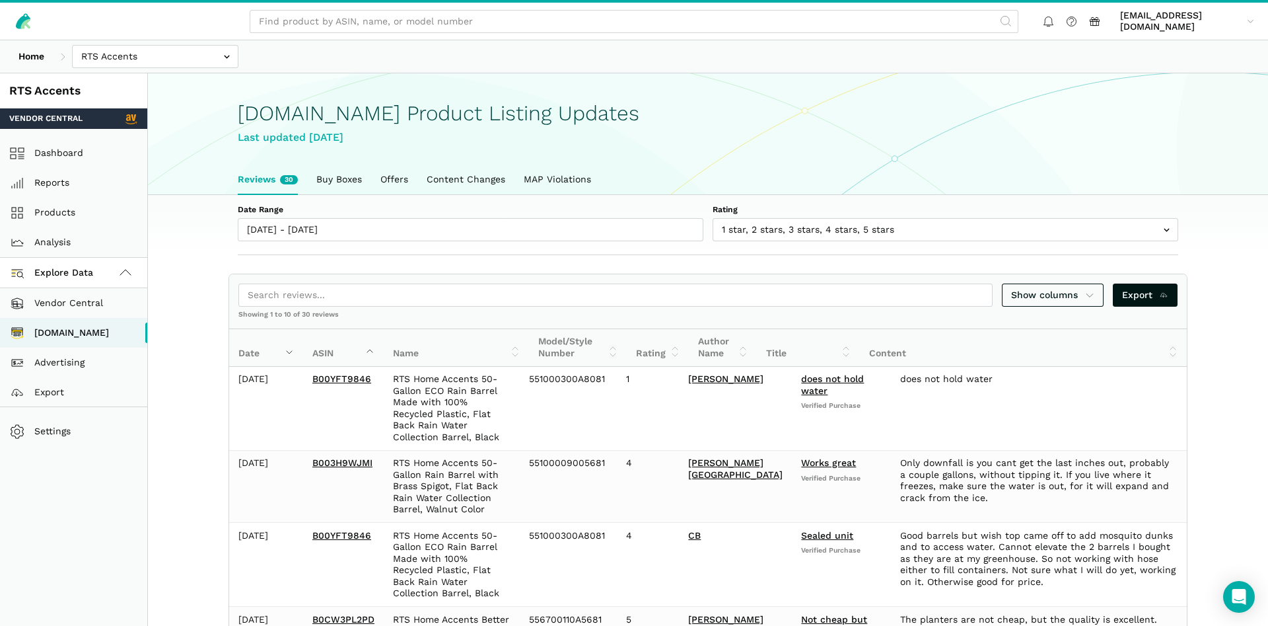
click at [639, 103] on h1 "Amazon.com Product Listing Updates" at bounding box center [708, 113] width 941 height 23
click at [49, 159] on link "Dashboard" at bounding box center [73, 153] width 147 height 30
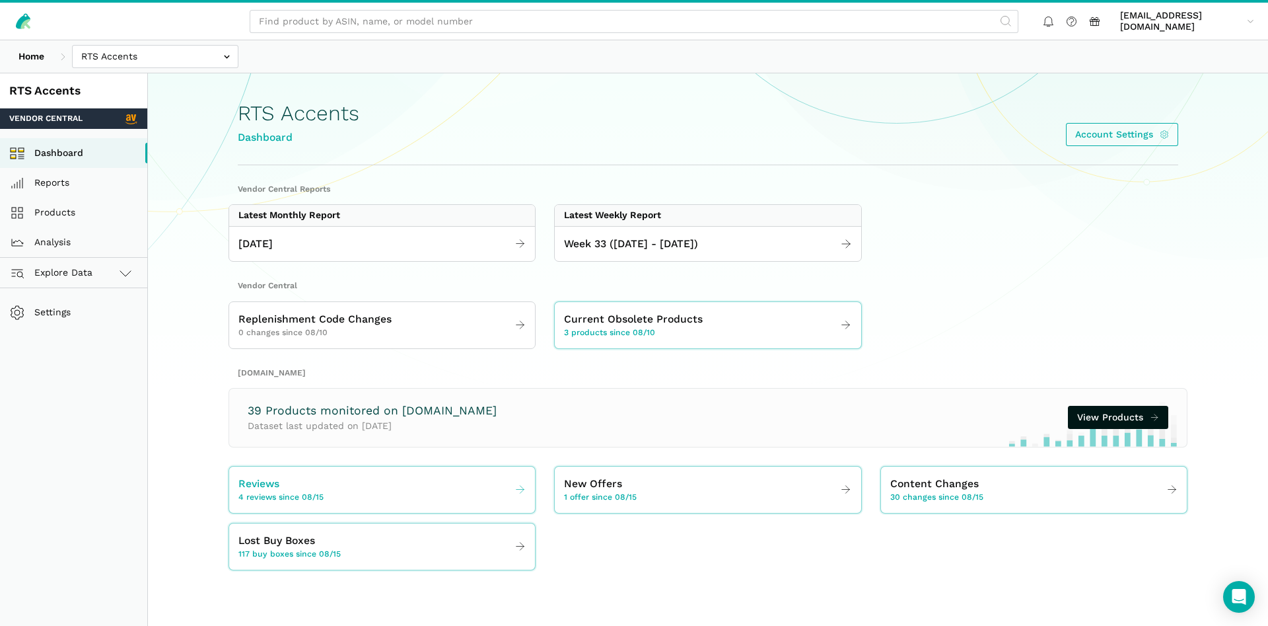
click at [316, 479] on div "Reviews 4 reviews since 08/15" at bounding box center [280, 490] width 85 height 28
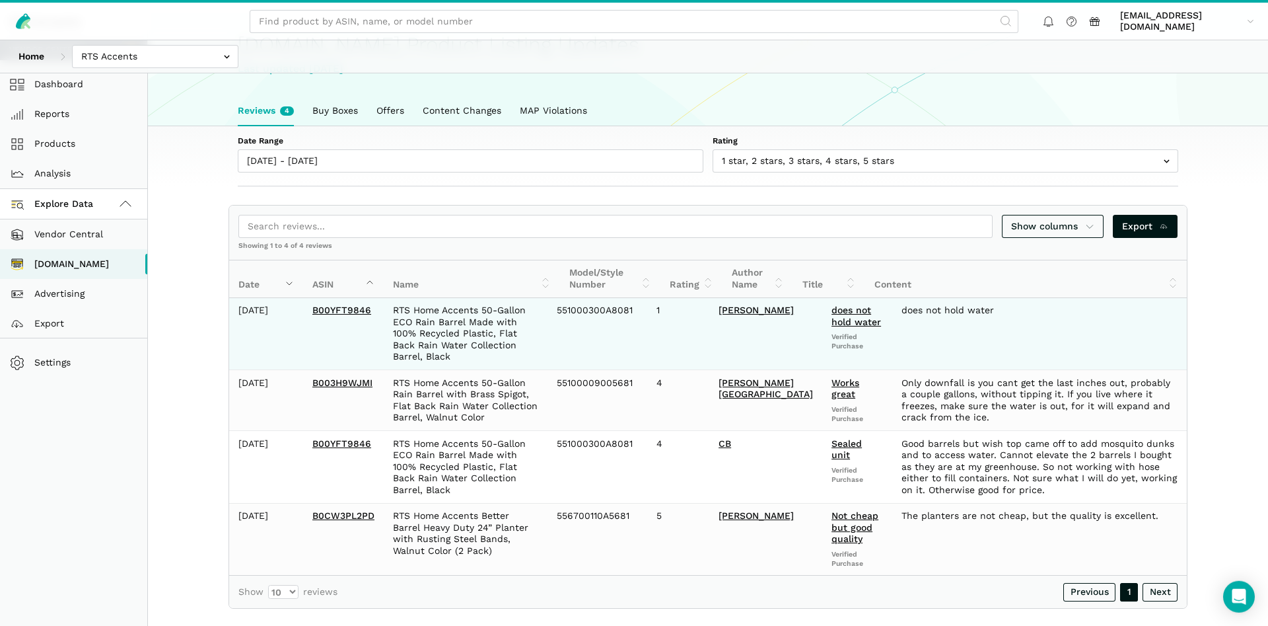
scroll to position [77, 0]
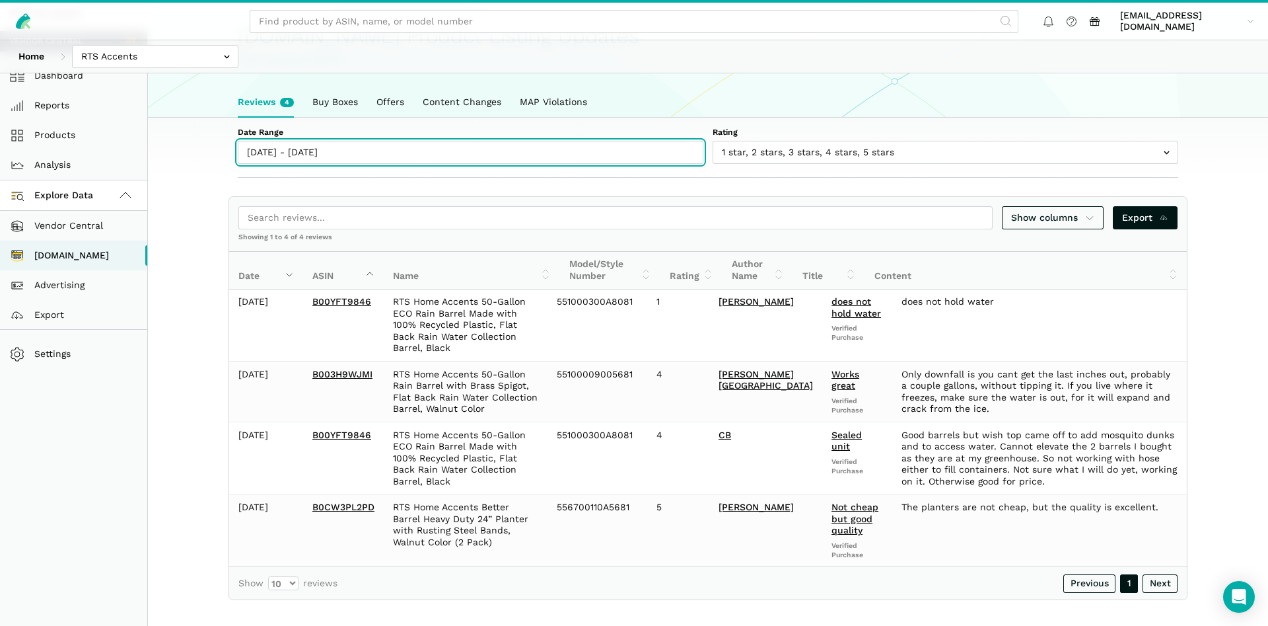
type input "08/15/2025"
type input "08/21/2025"
click at [328, 149] on input "08/15/2025 - 08/21/2025" at bounding box center [471, 152] width 466 height 23
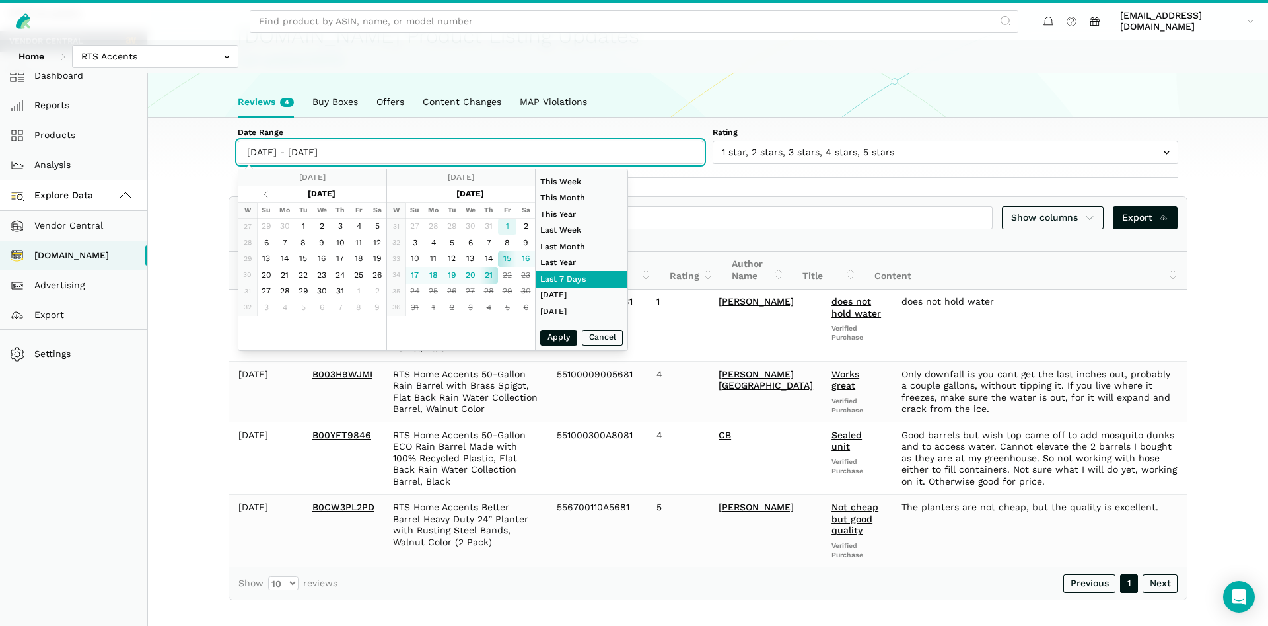
type input "08/01/2025"
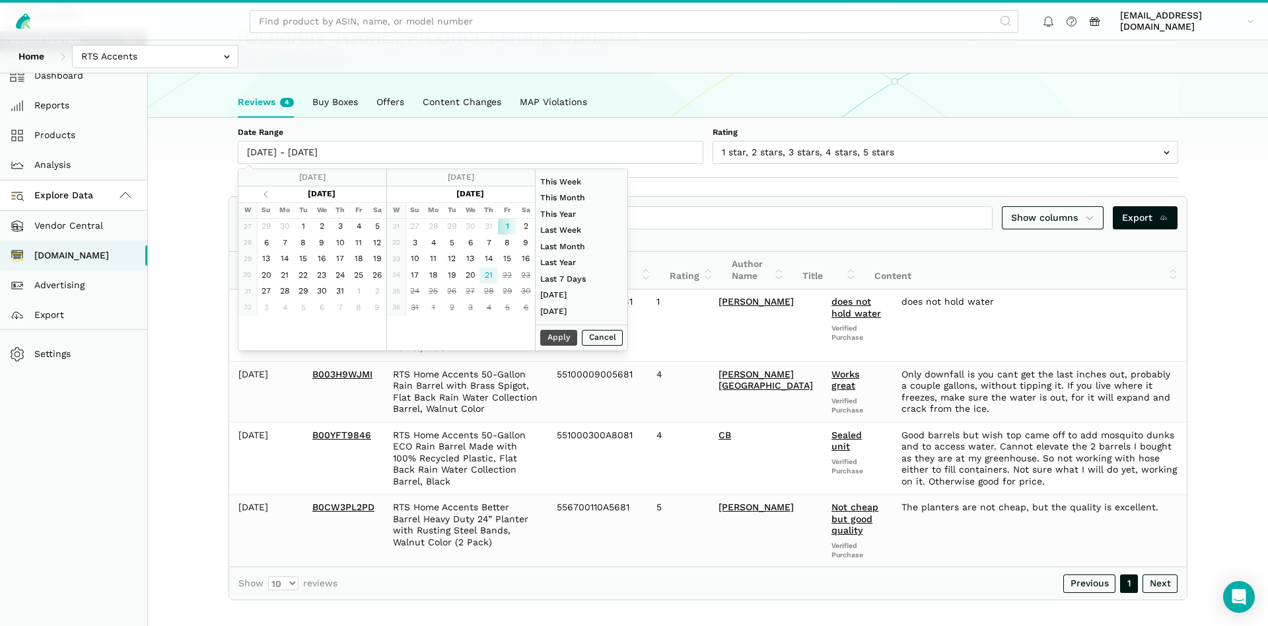
type input "08/21/2025"
type input "08/01/2025"
drag, startPoint x: 577, startPoint y: 345, endPoint x: 568, endPoint y: 345, distance: 8.6
click at [575, 345] on div "Apply Cancel" at bounding box center [582, 337] width 92 height 26
click at [564, 343] on button "Apply" at bounding box center [558, 338] width 37 height 17
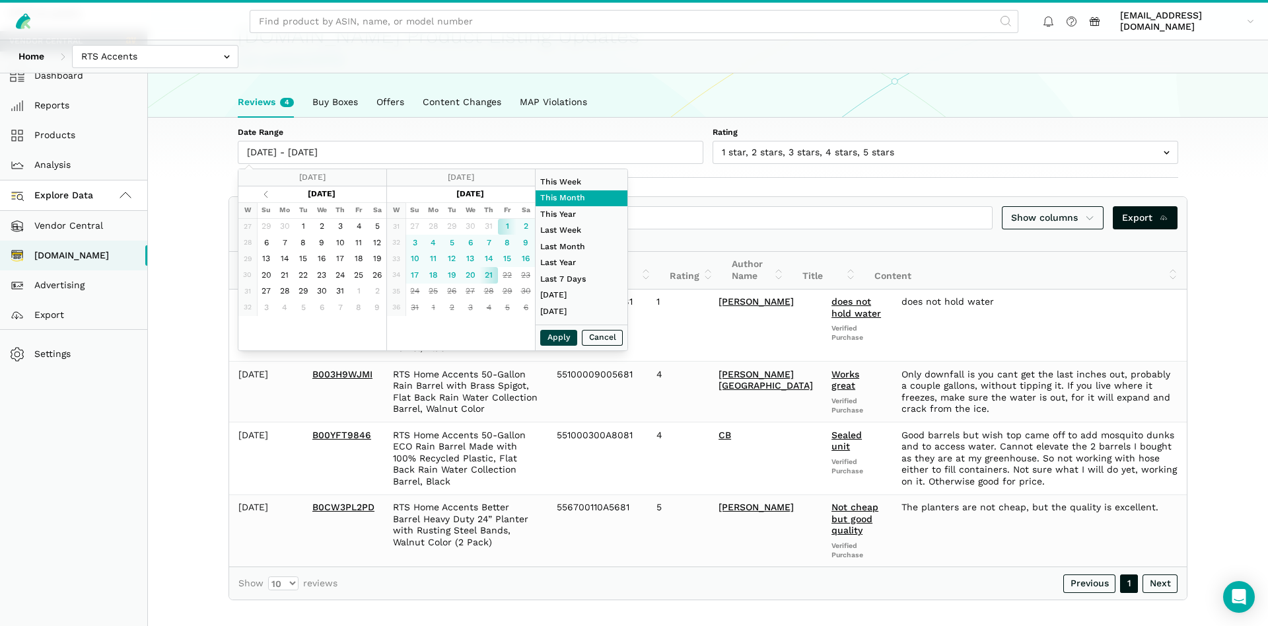
type input "08/01/2025 - 08/21/2025"
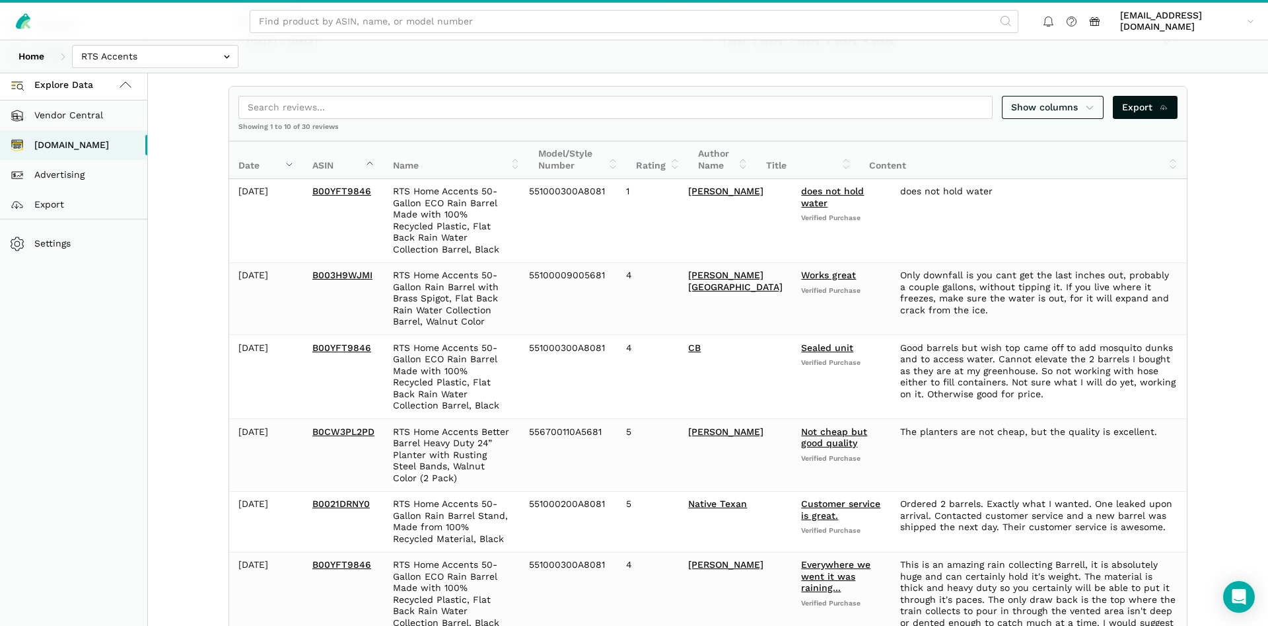
scroll to position [0, 0]
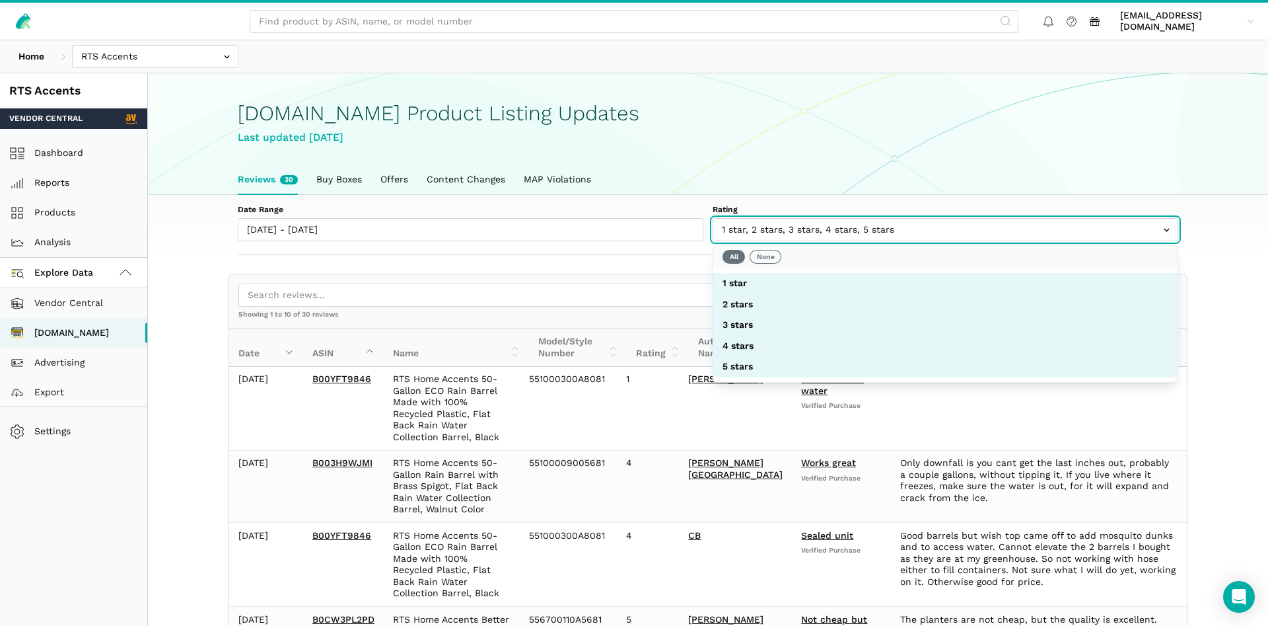
click at [772, 237] on input "text" at bounding box center [946, 229] width 466 height 23
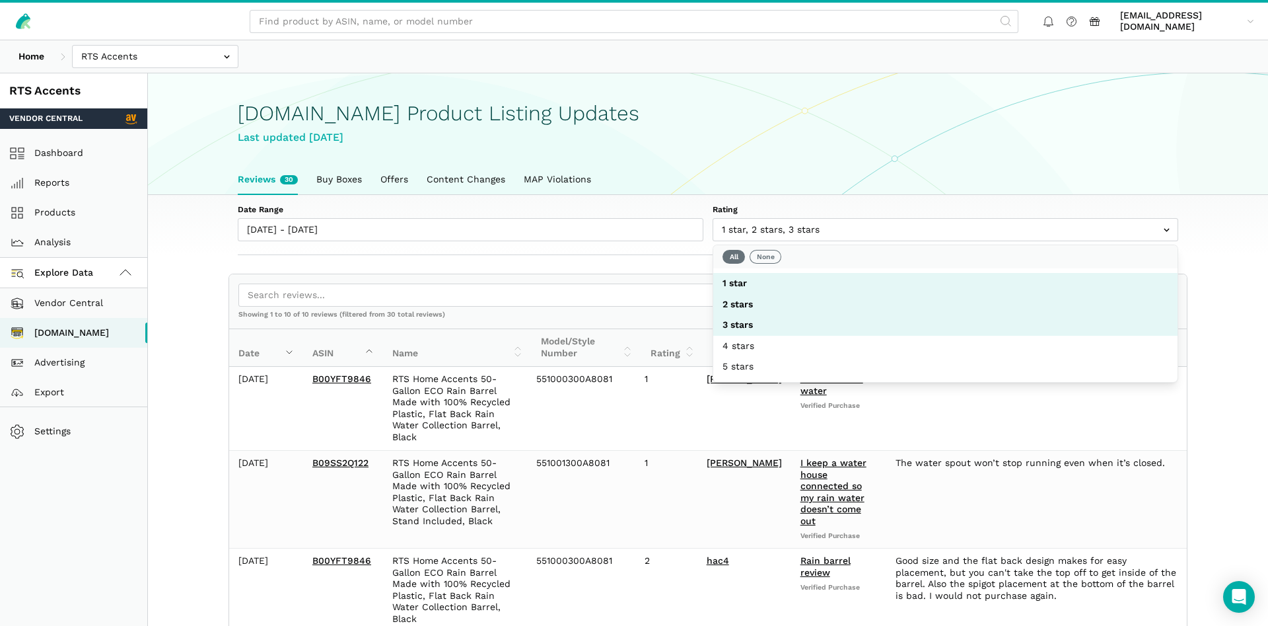
click at [861, 204] on label "Rating" at bounding box center [946, 210] width 466 height 12
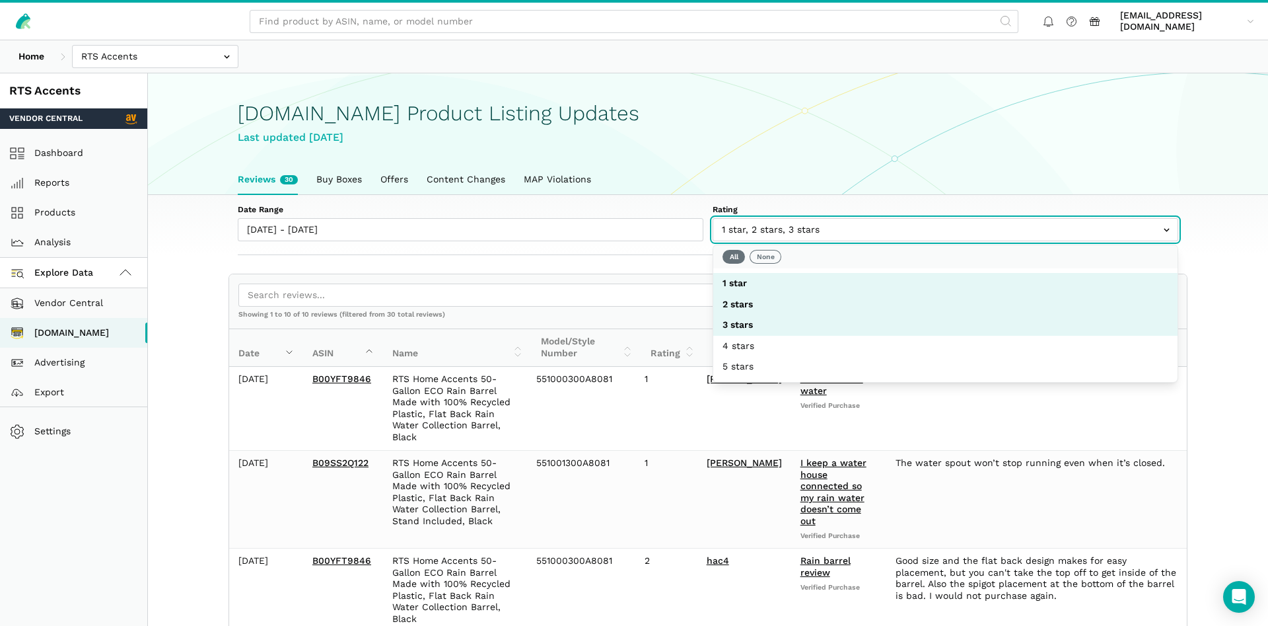
click at [861, 218] on select "1 star 2 stars 3 stars 4 stars 5 stars" at bounding box center [946, 222] width 466 height 9
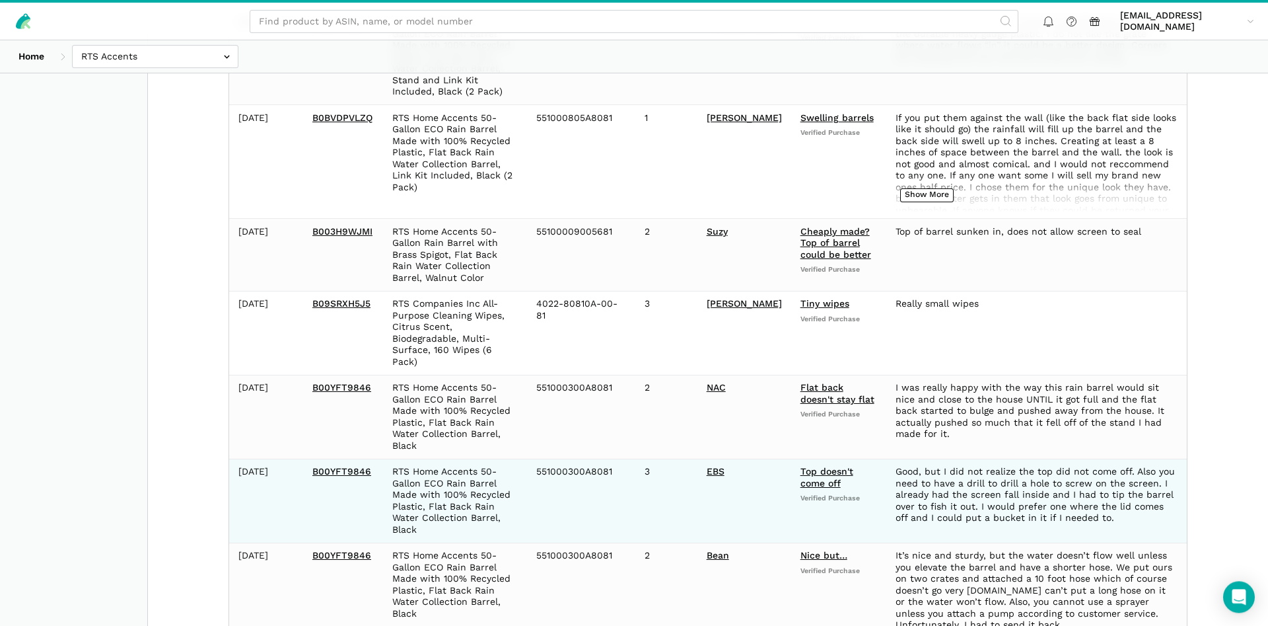
scroll to position [635, 0]
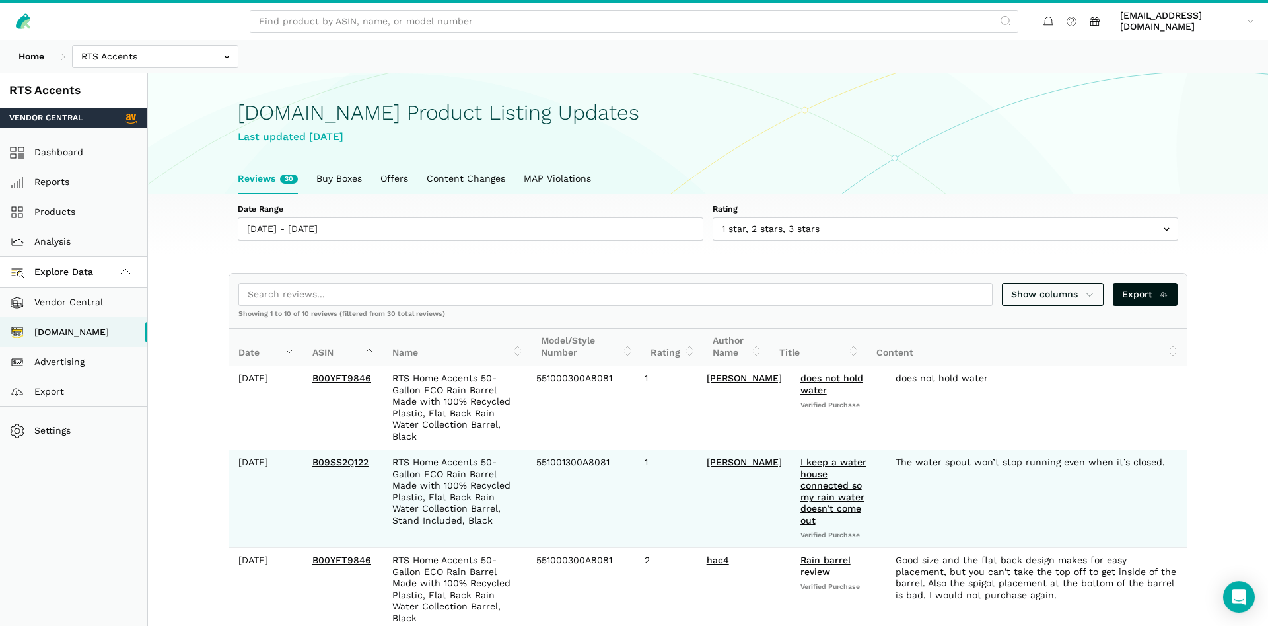
scroll to position [0, 0]
